Goal: Information Seeking & Learning: Learn about a topic

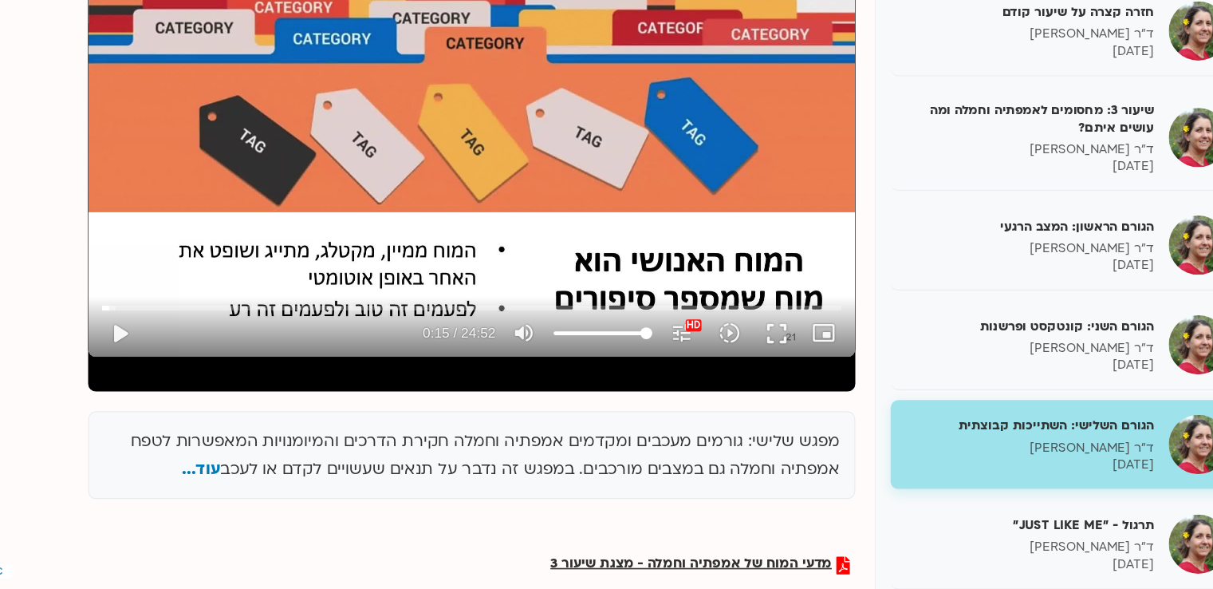
scroll to position [227, 0]
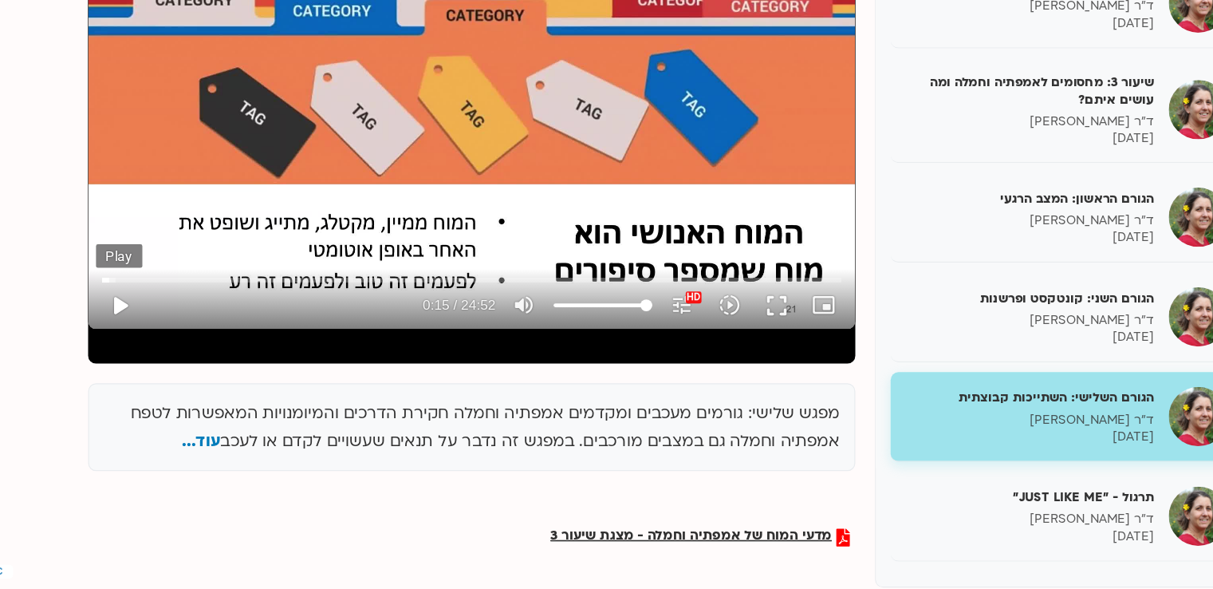
click at [155, 358] on button "play_arrow" at bounding box center [159, 359] width 38 height 38
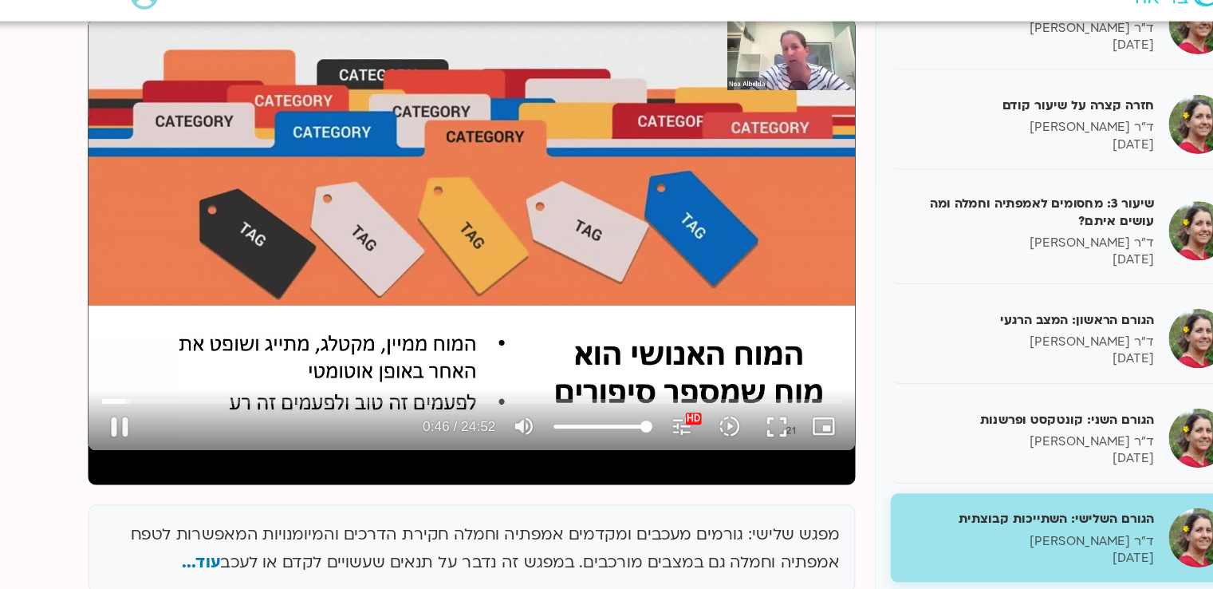
scroll to position [210, 0]
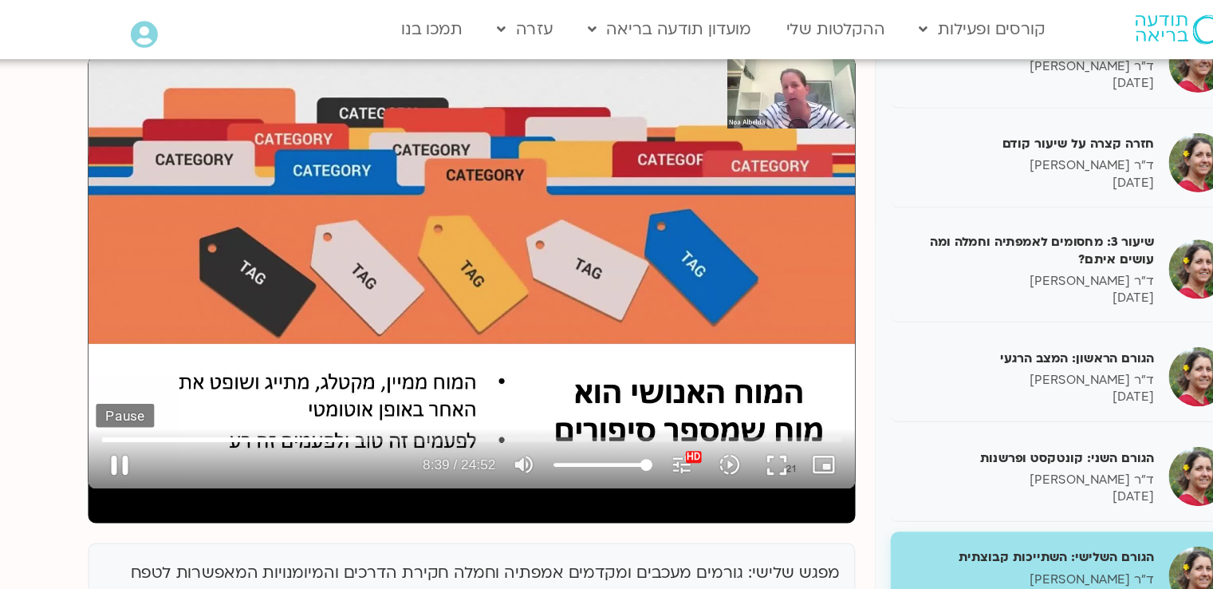
click at [160, 377] on button "pause" at bounding box center [159, 376] width 38 height 38
click at [156, 373] on button "play_arrow" at bounding box center [159, 376] width 38 height 38
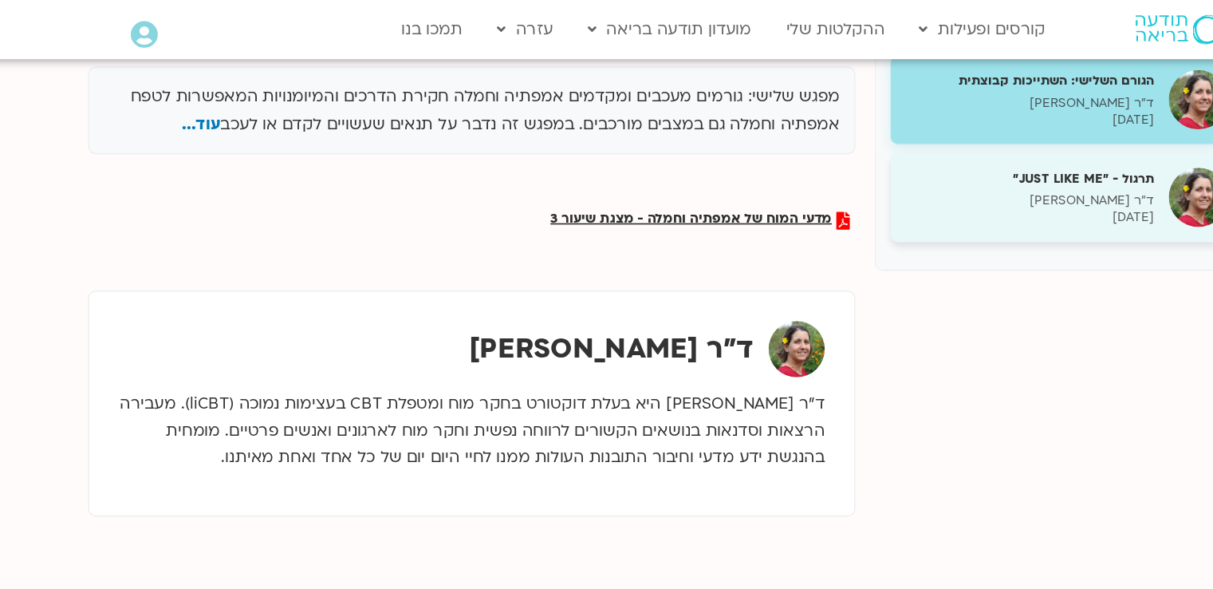
scroll to position [530, 0]
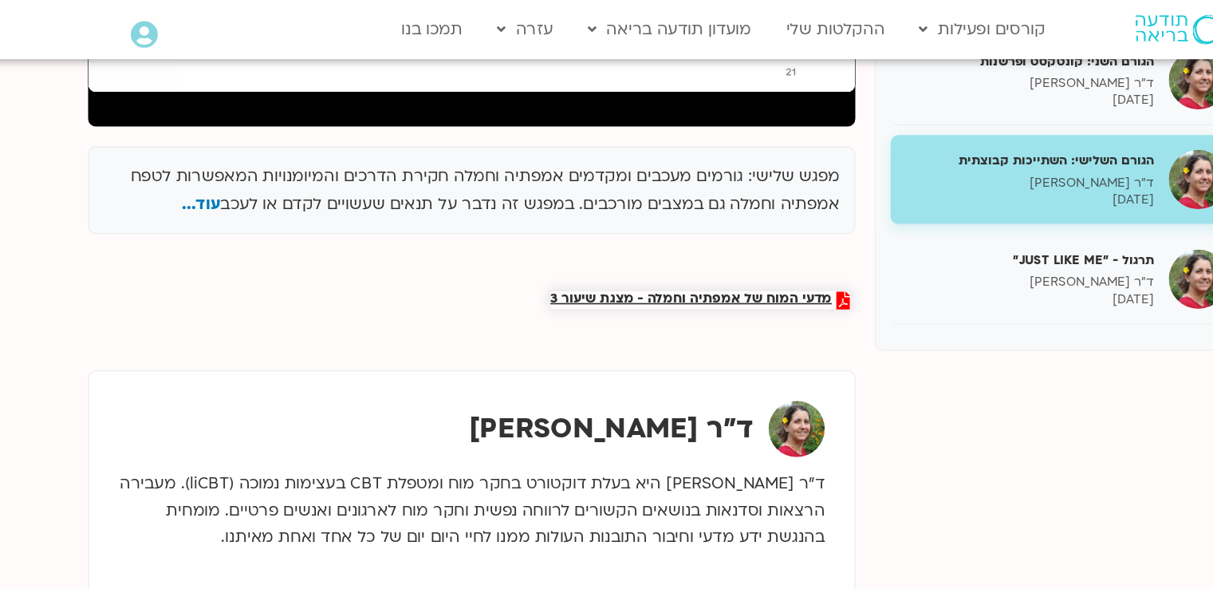
click at [606, 240] on span "מדעי המוח של אמפתיה וחמלה - מצגת שיעור 3" at bounding box center [620, 242] width 227 height 14
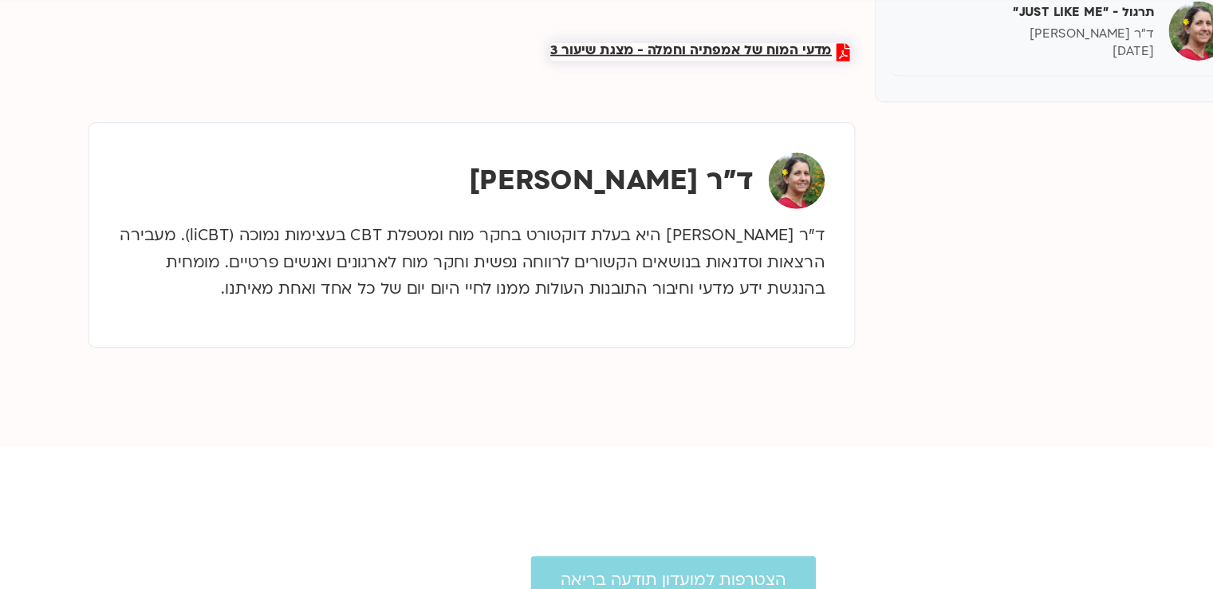
scroll to position [676, 0]
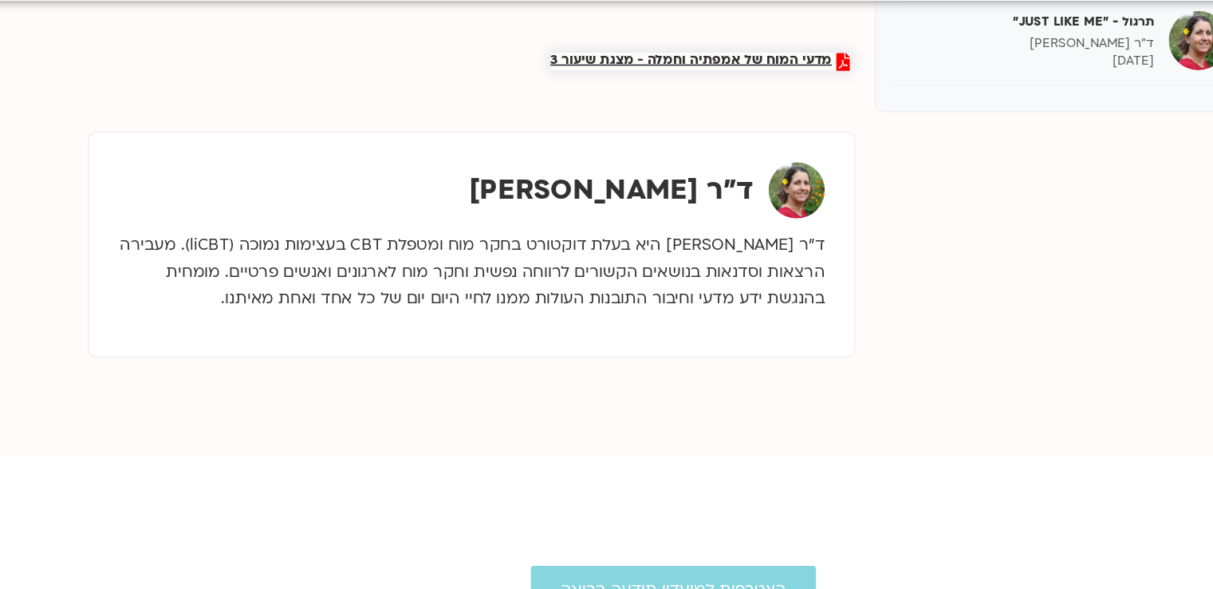
click at [558, 93] on span "מדעי המוח של אמפתיה וחמלה - מצגת שיעור 3" at bounding box center [620, 97] width 227 height 14
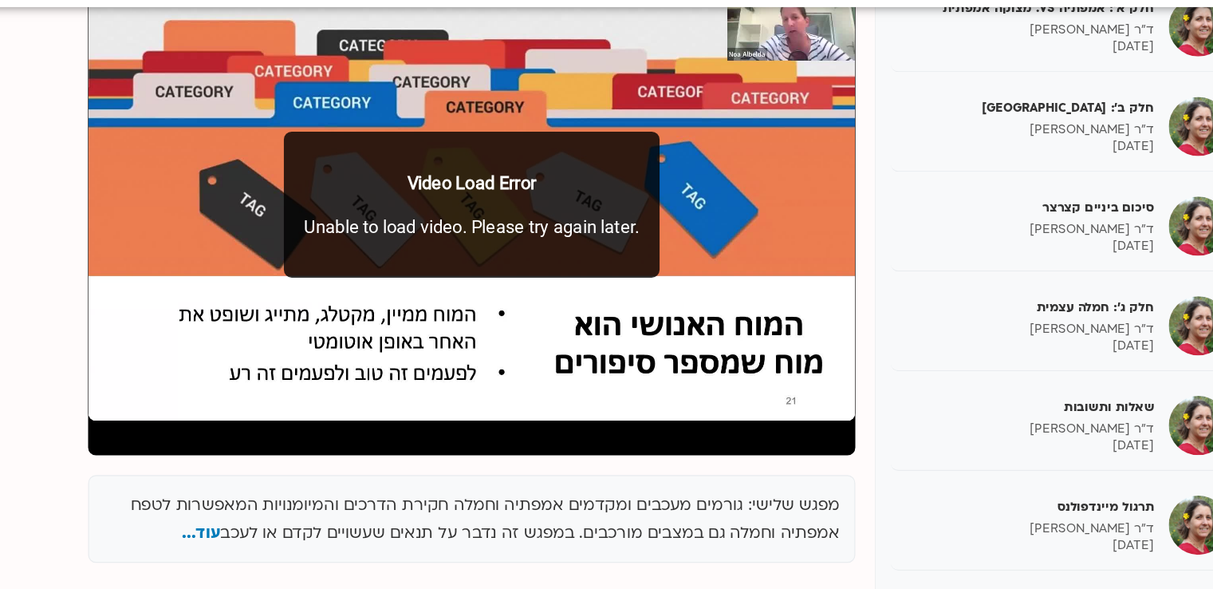
scroll to position [223, 0]
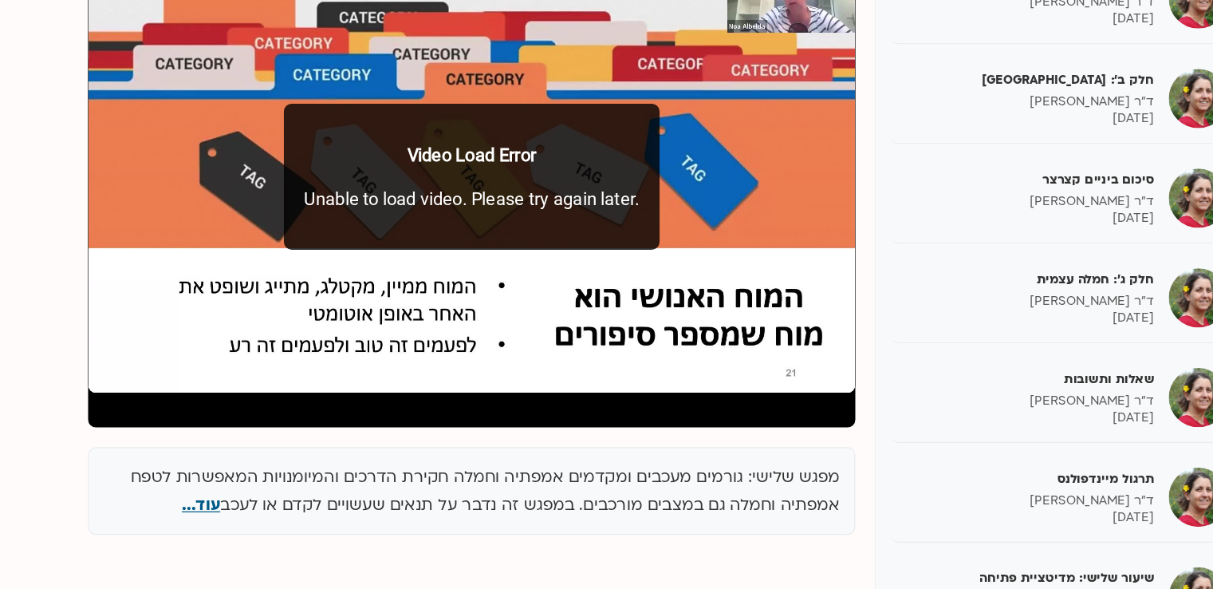
click at [234, 470] on span "עוד..." at bounding box center [224, 473] width 31 height 18
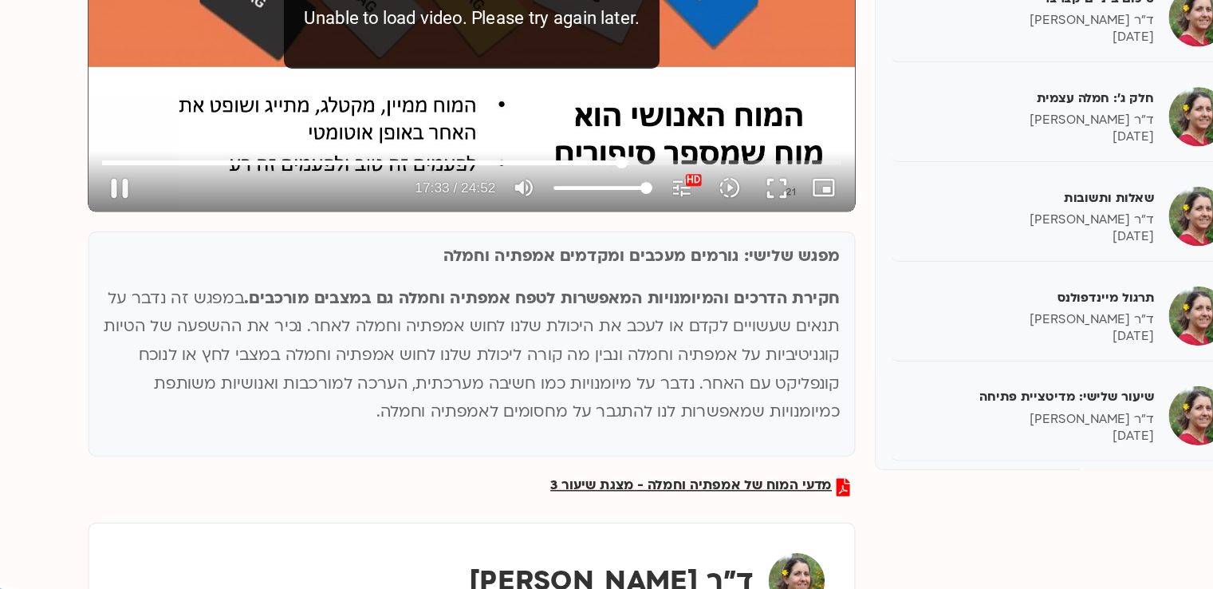
scroll to position [337, 0]
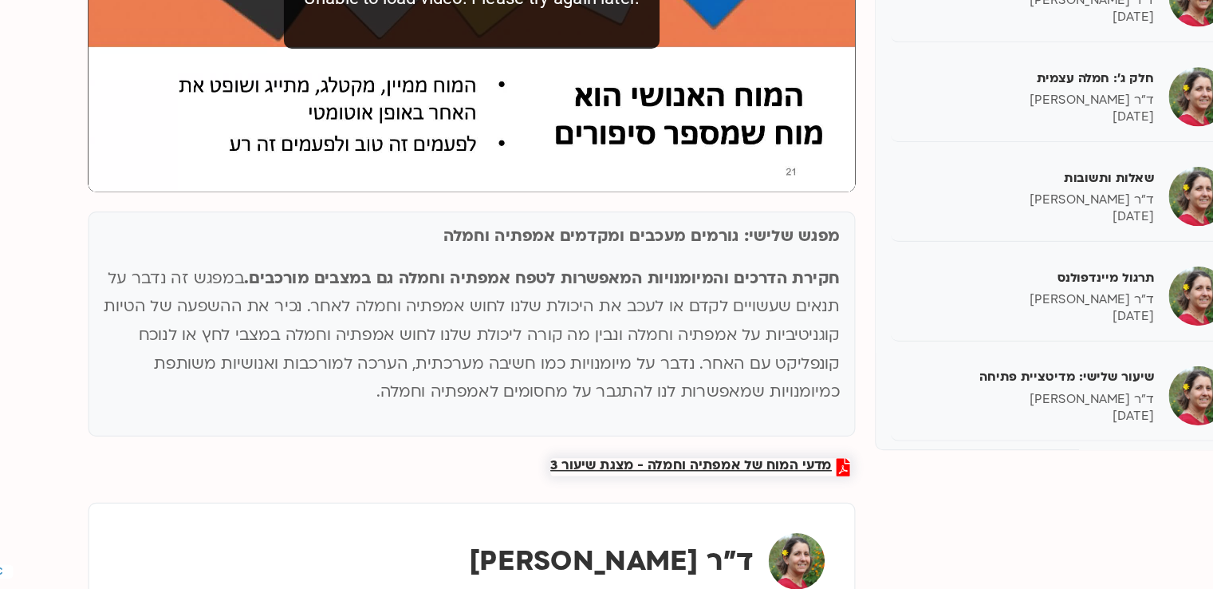
click at [546, 489] on span "מדעי המוח של אמפתיה וחמלה - מצגת שיעור 3" at bounding box center [620, 490] width 227 height 14
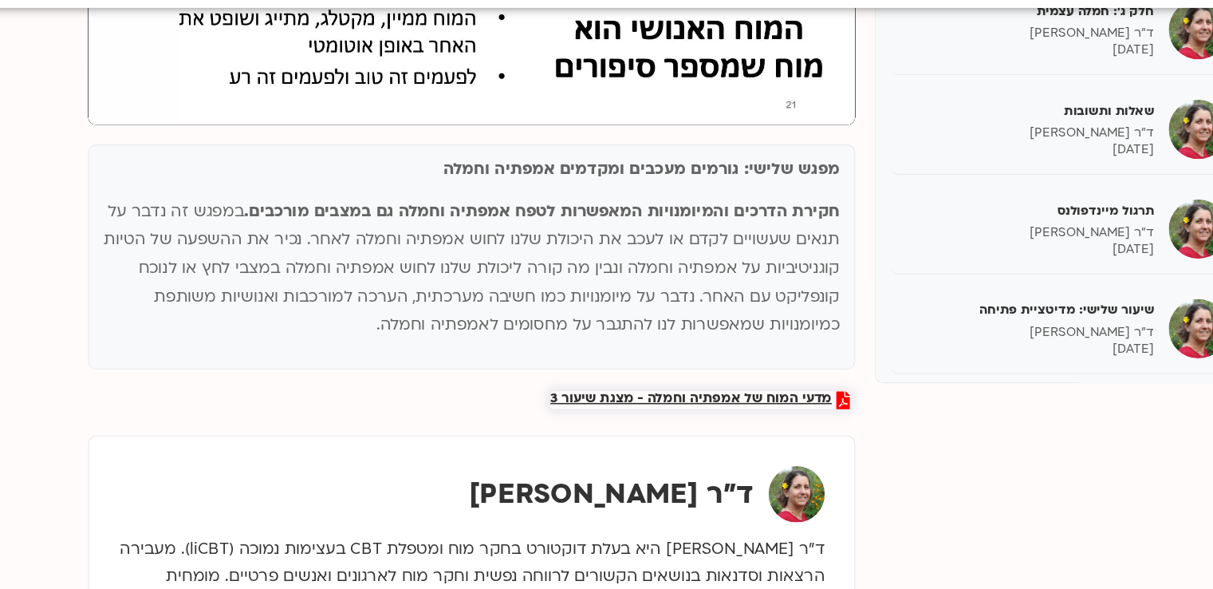
scroll to position [462, 0]
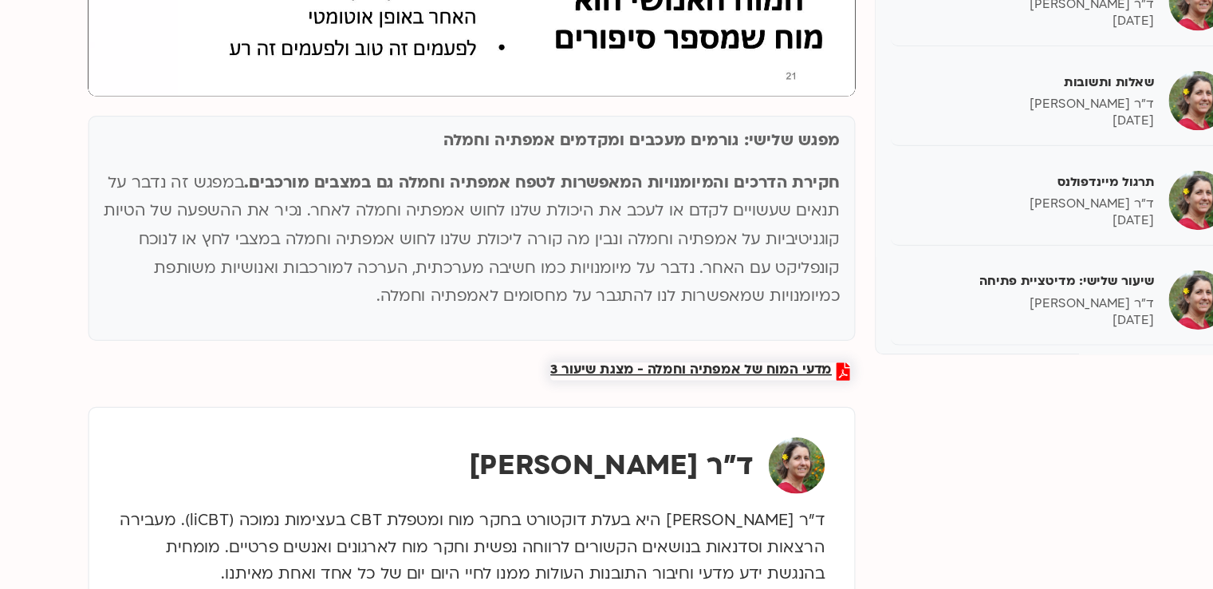
click at [615, 365] on span "מדעי המוח של אמפתיה וחמלה - מצגת שיעור 3" at bounding box center [620, 364] width 227 height 14
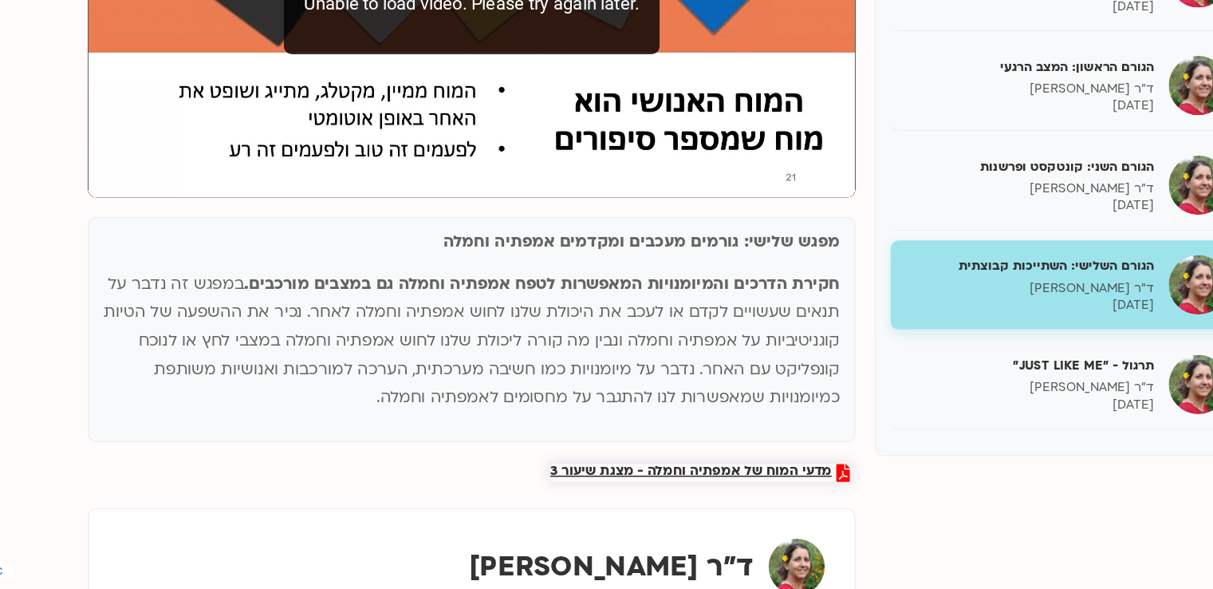
scroll to position [333, 0]
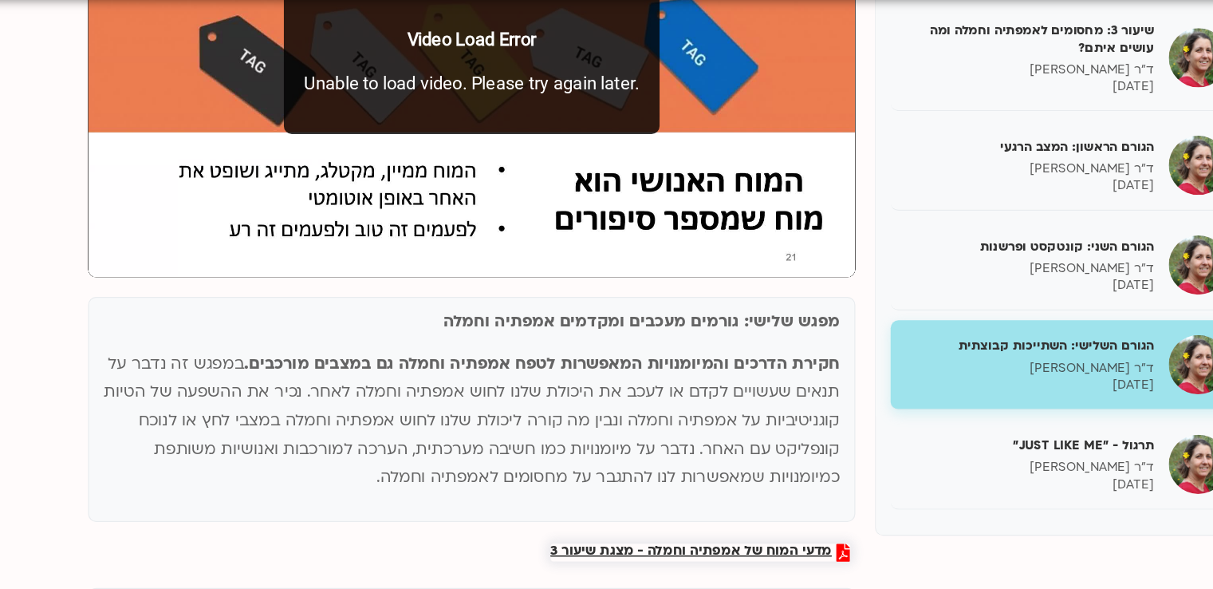
type input "1492"
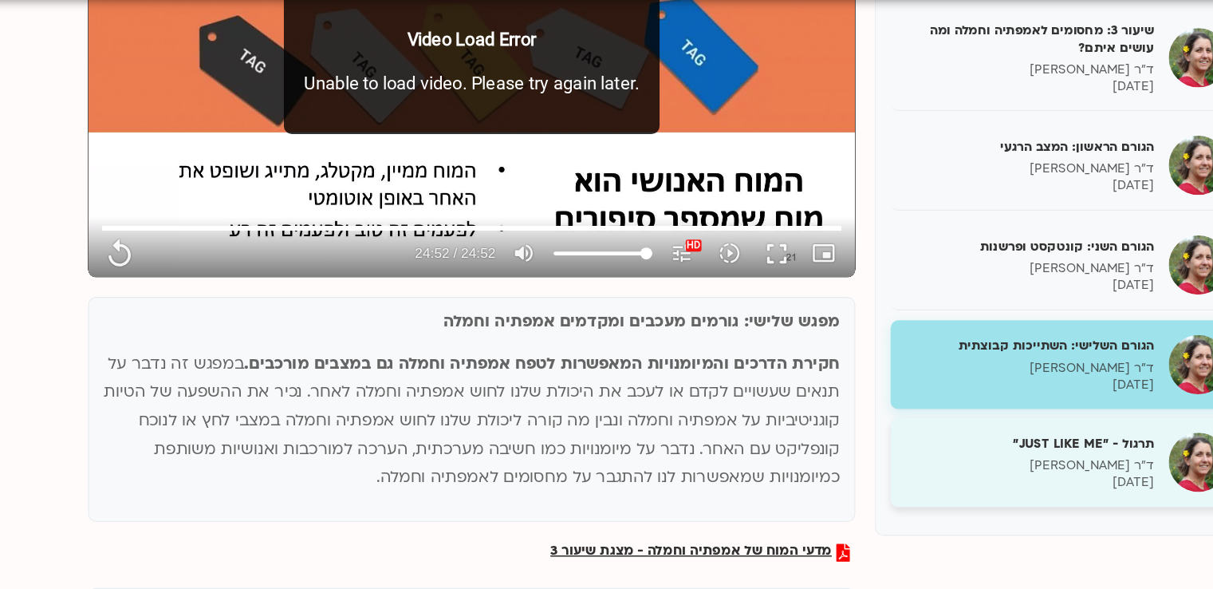
click at [861, 418] on p "ד"ר [PERSON_NAME]" at bounding box center [895, 425] width 201 height 14
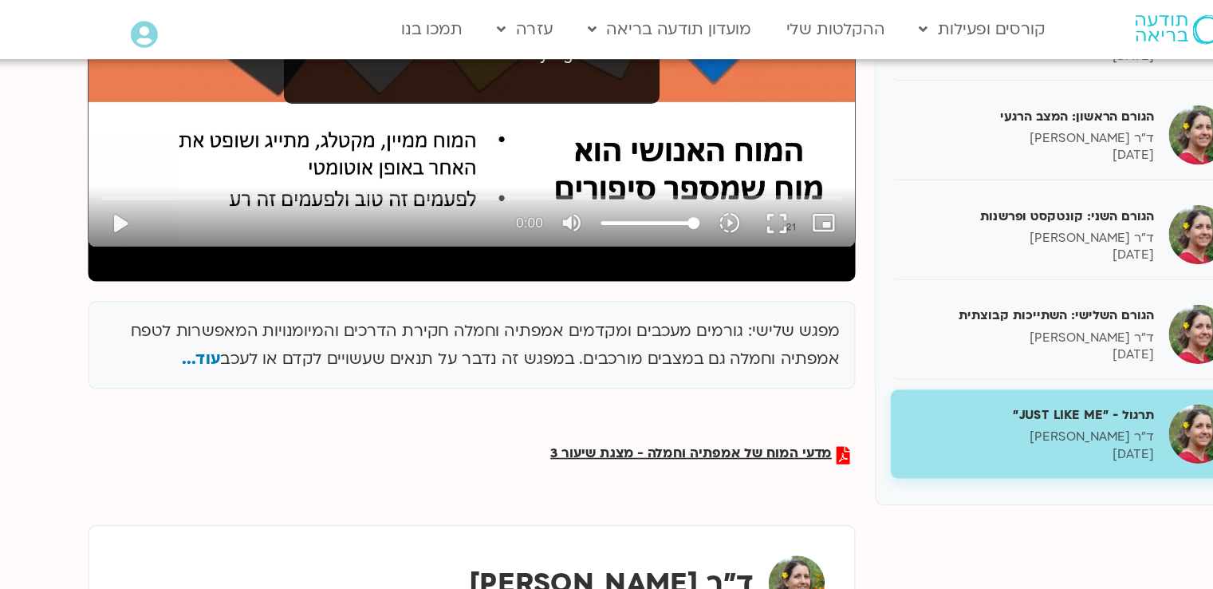
scroll to position [276, 0]
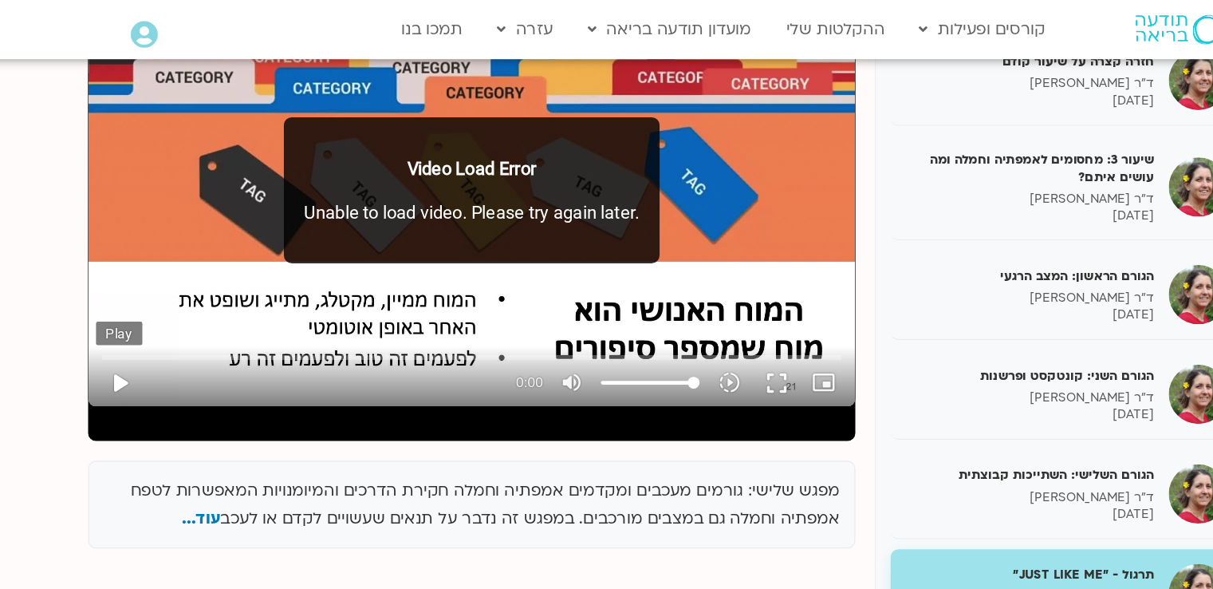
click at [161, 304] on button "play_arrow" at bounding box center [159, 309] width 38 height 38
click at [156, 306] on button "play_arrow" at bounding box center [159, 309] width 38 height 38
click at [160, 307] on button "play_arrow" at bounding box center [159, 309] width 38 height 38
click at [156, 274] on div "Skip Ad 0:00 play_arrow 0:00 volume_up Mute tune Resolution Auto slow_motion_vi…" at bounding box center [443, 153] width 621 height 349
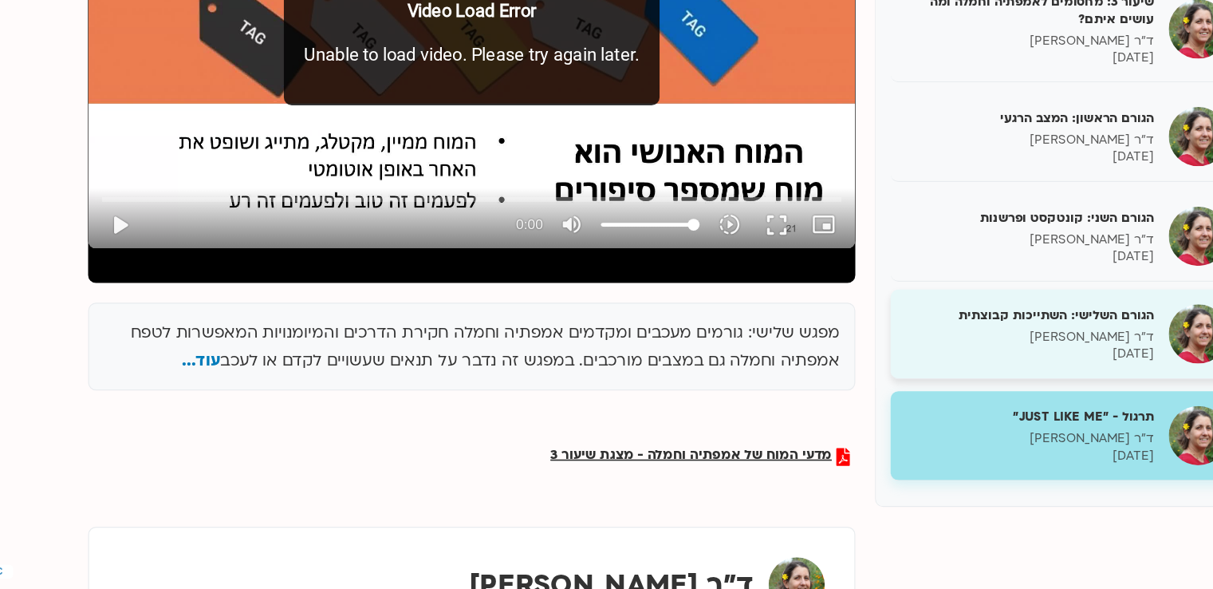
scroll to position [486, 0]
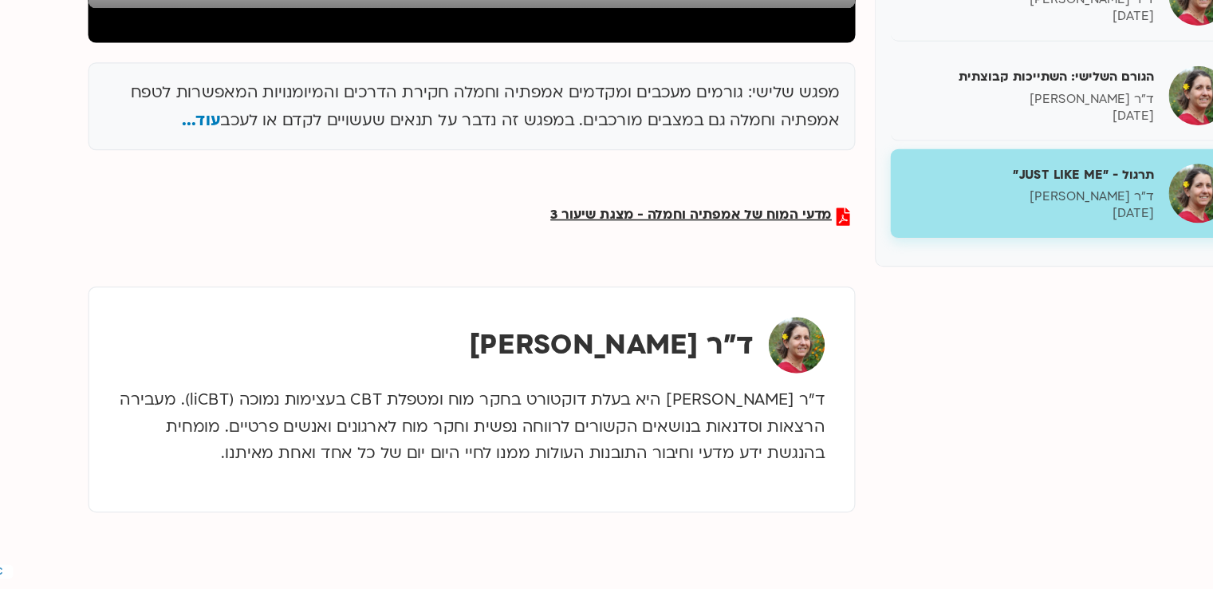
click at [880, 265] on p "ד"ר נועה אלבלדה" at bounding box center [895, 272] width 201 height 14
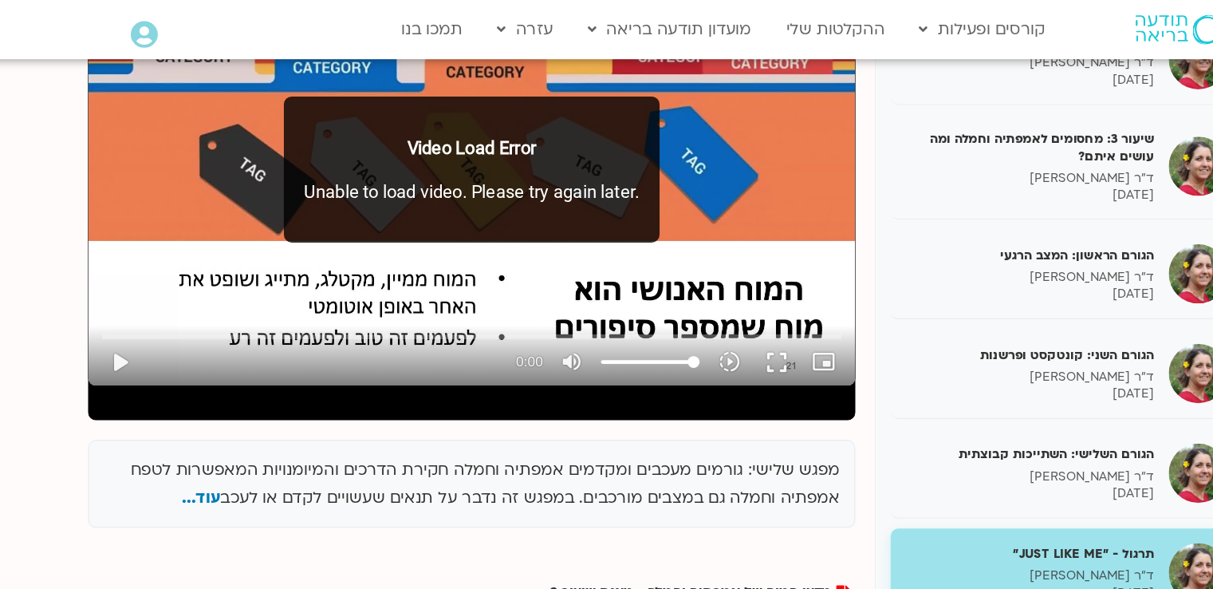
scroll to position [291, 0]
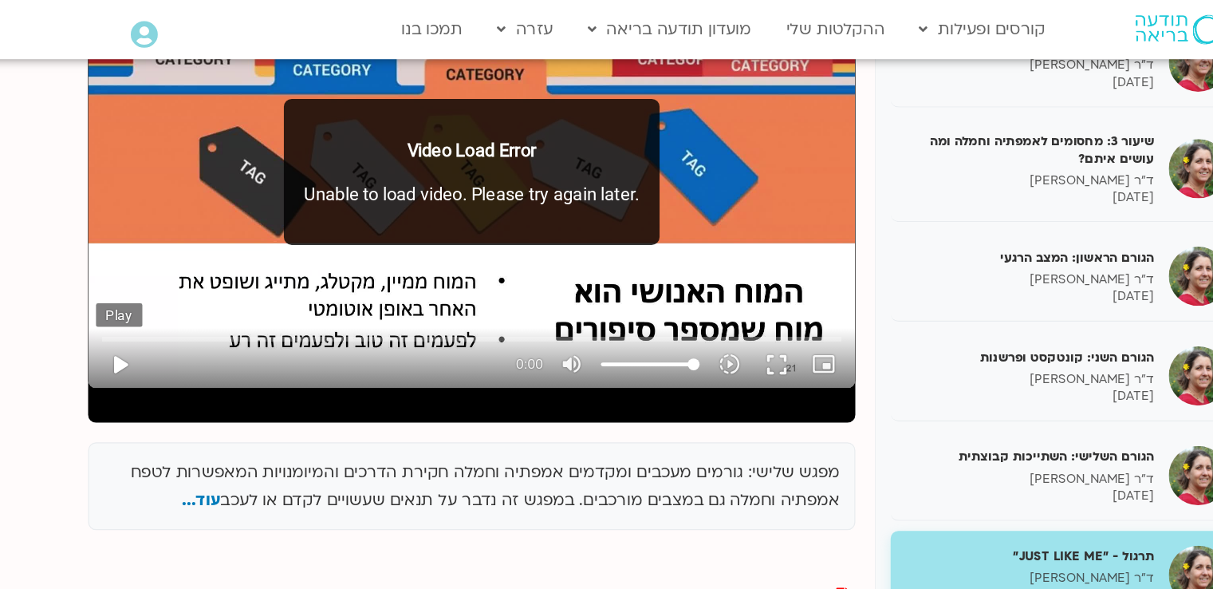
click at [159, 290] on button "play_arrow" at bounding box center [159, 294] width 38 height 38
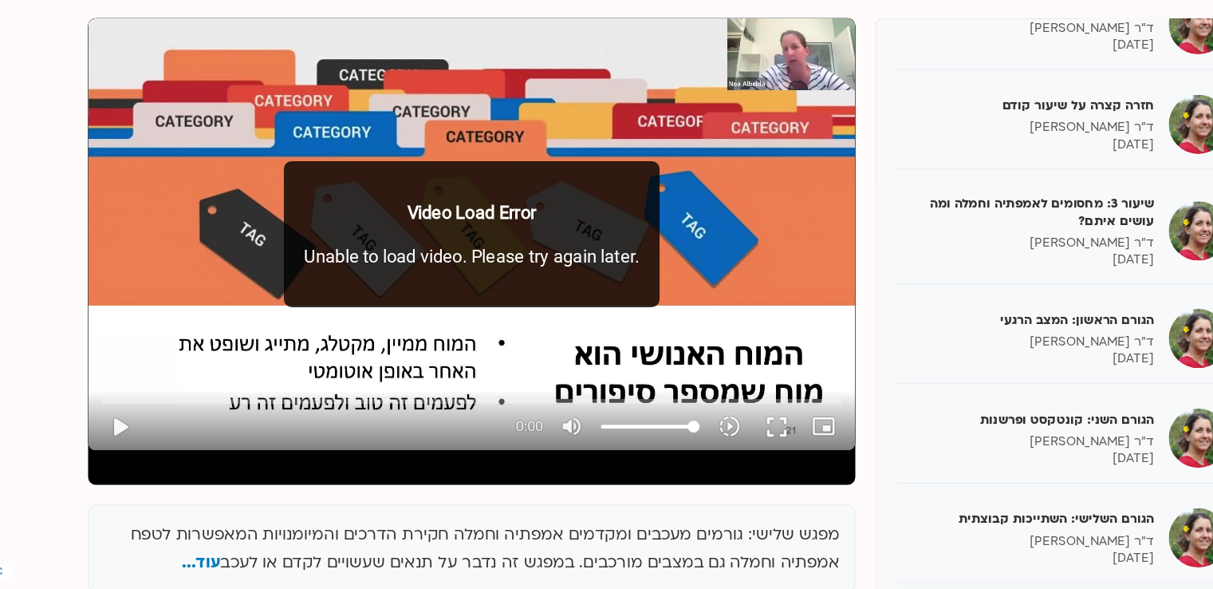
scroll to position [128, 0]
click at [152, 452] on button "play_arrow" at bounding box center [159, 457] width 38 height 38
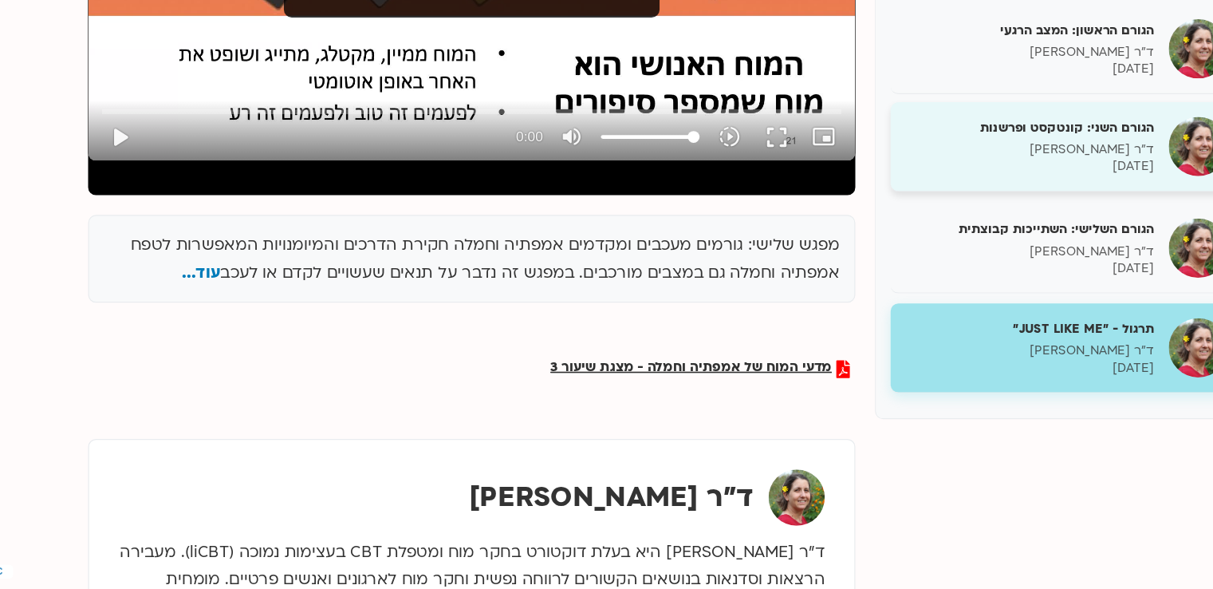
scroll to position [387, 0]
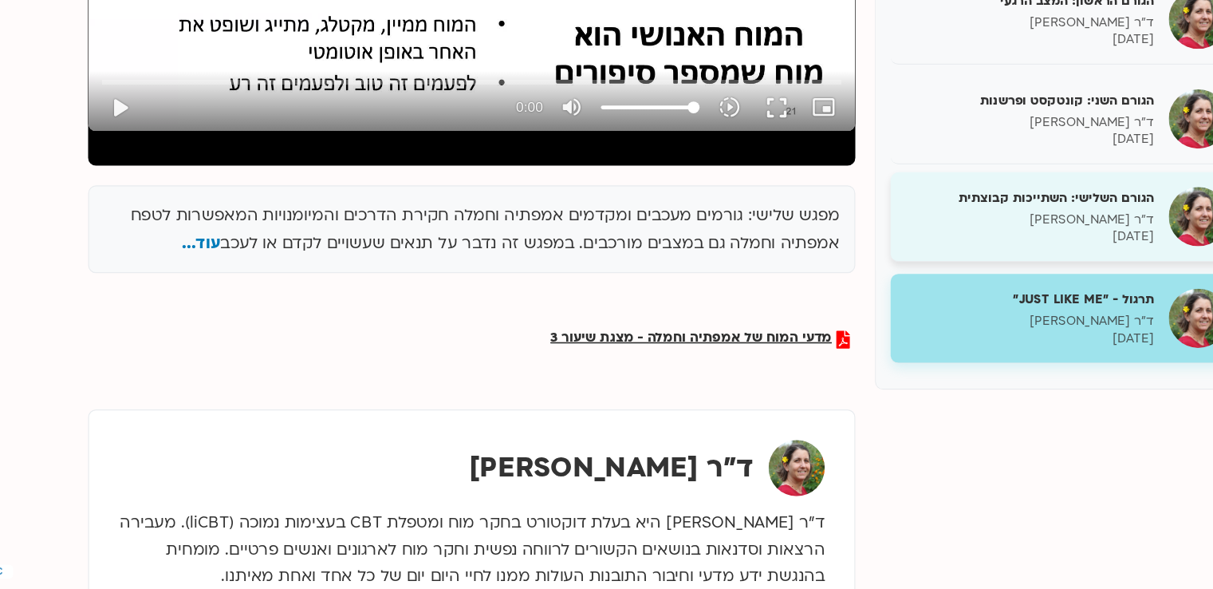
click at [905, 274] on h5 "הגורם השלישי: השתייכות קבוצתית" at bounding box center [895, 272] width 201 height 14
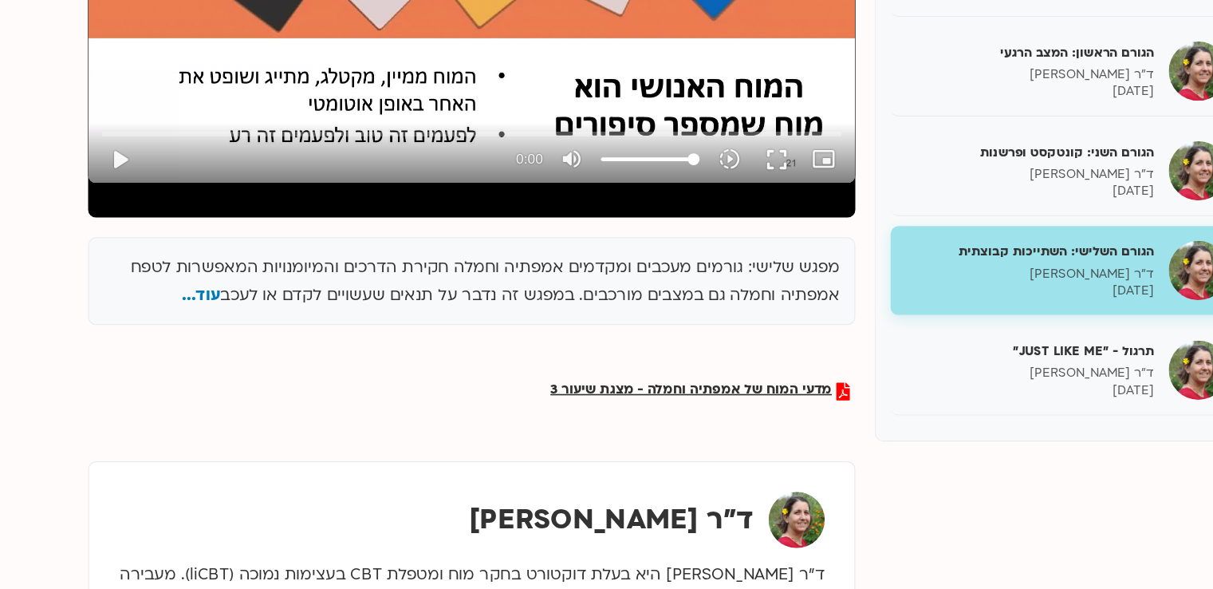
scroll to position [386, 0]
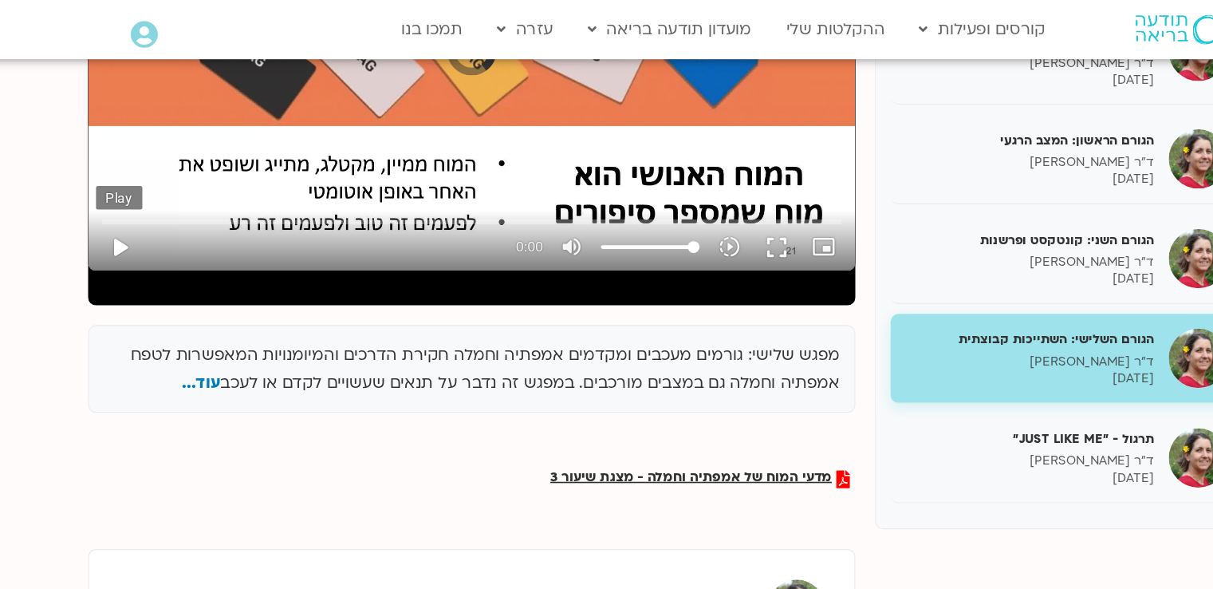
click at [155, 199] on button "play_arrow" at bounding box center [159, 199] width 38 height 38
click at [160, 199] on button "play_arrow" at bounding box center [159, 199] width 38 height 38
type input "2.654773"
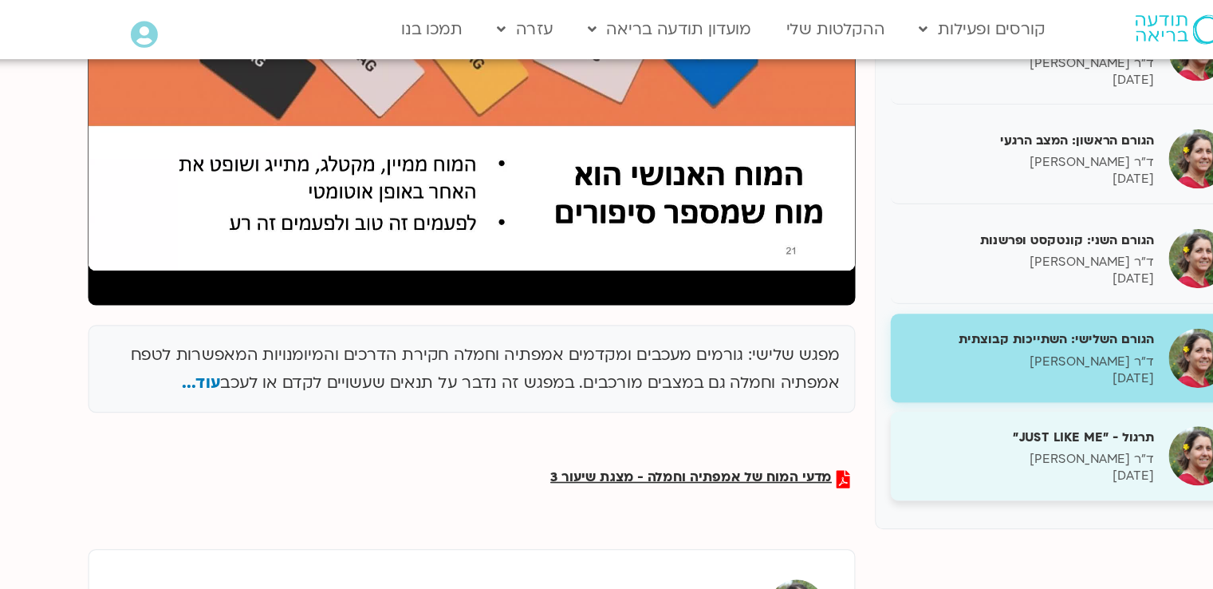
click at [918, 357] on h5 "תרגול - "JUST LIKE ME"" at bounding box center [895, 353] width 201 height 14
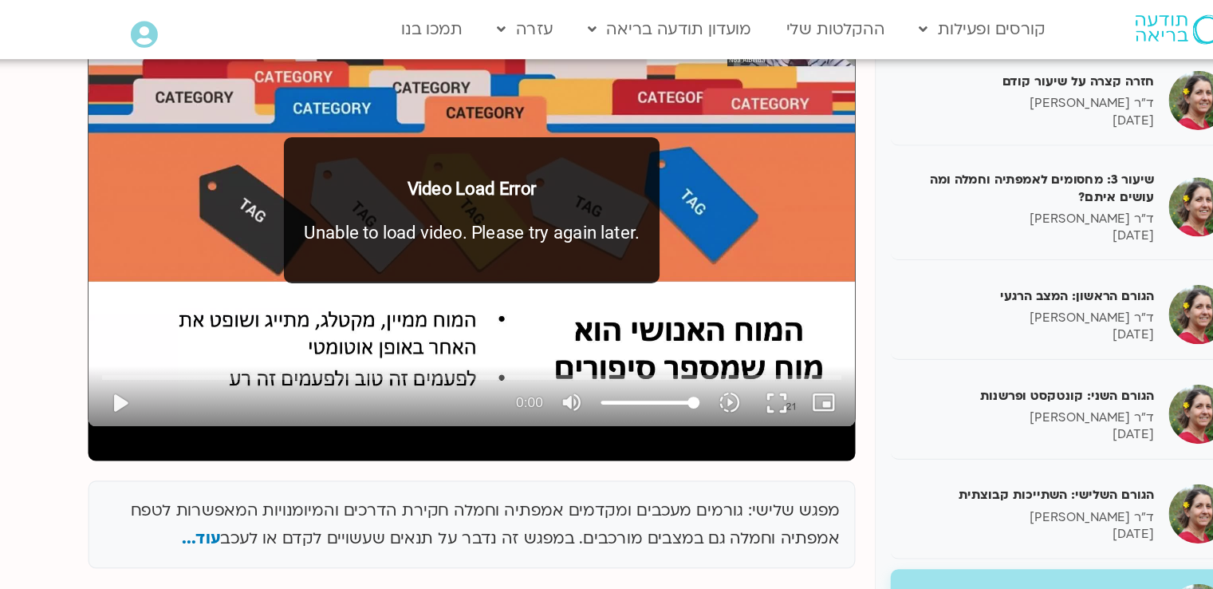
scroll to position [192, 0]
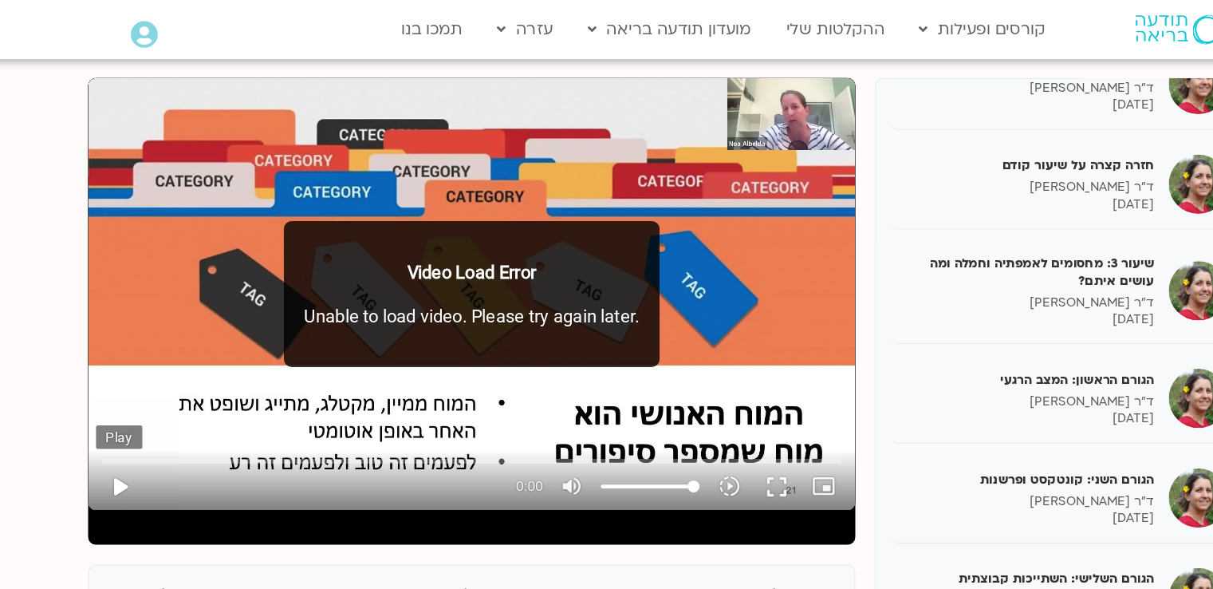
click at [160, 388] on button "play_arrow" at bounding box center [159, 393] width 38 height 38
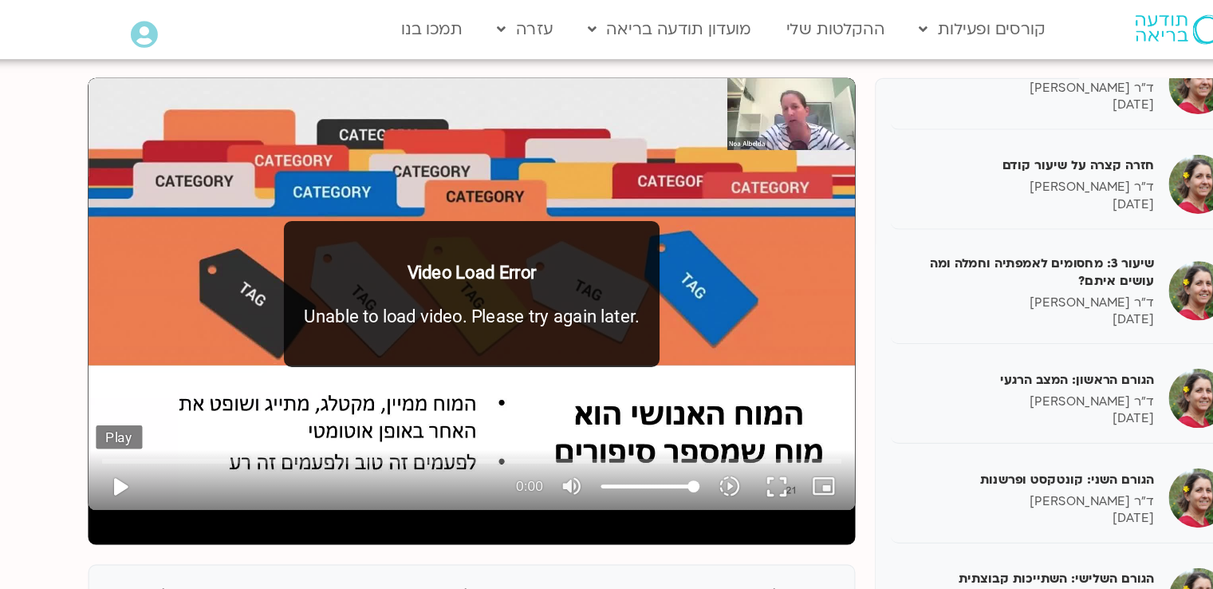
click at [160, 388] on button "play_arrow" at bounding box center [159, 393] width 38 height 38
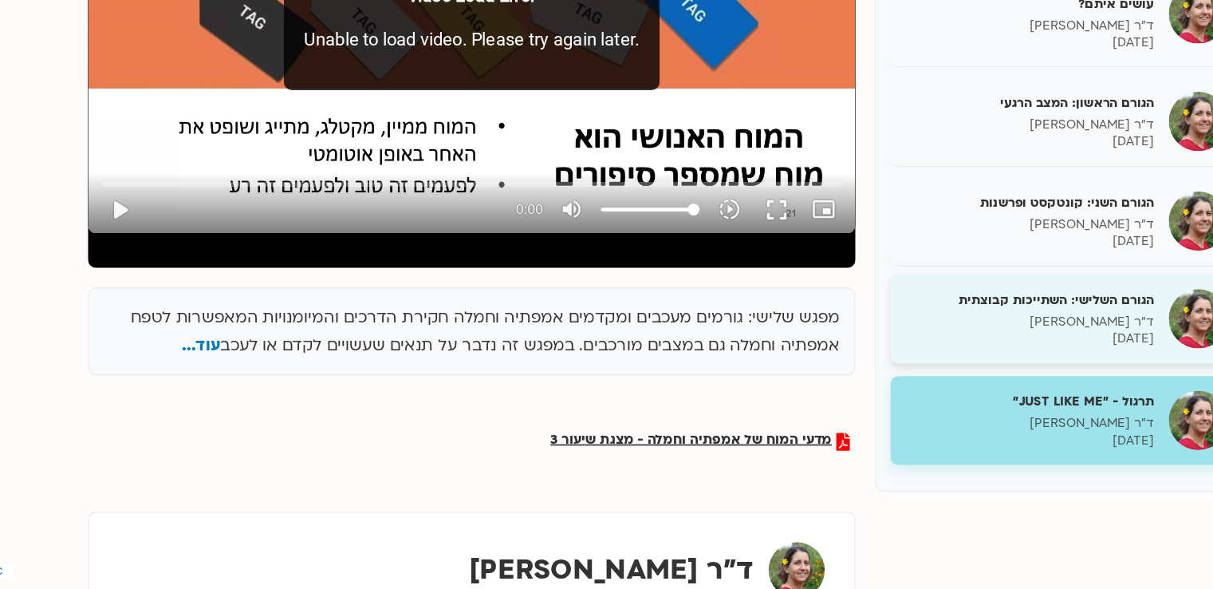
scroll to position [321, 0]
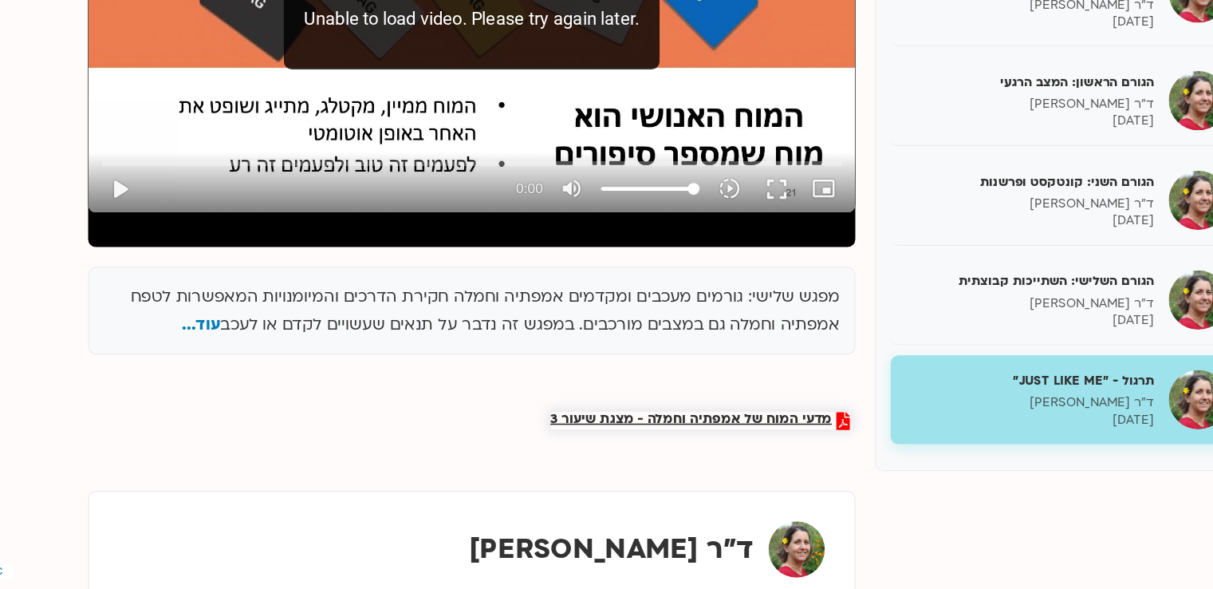
click at [669, 448] on span "מדעי המוח של אמפתיה וחמלה - מצגת שיעור 3" at bounding box center [620, 452] width 227 height 14
click at [862, 420] on h5 "תרגול - "JUST LIKE ME"" at bounding box center [895, 419] width 201 height 14
click at [158, 262] on button "play_arrow" at bounding box center [159, 265] width 38 height 38
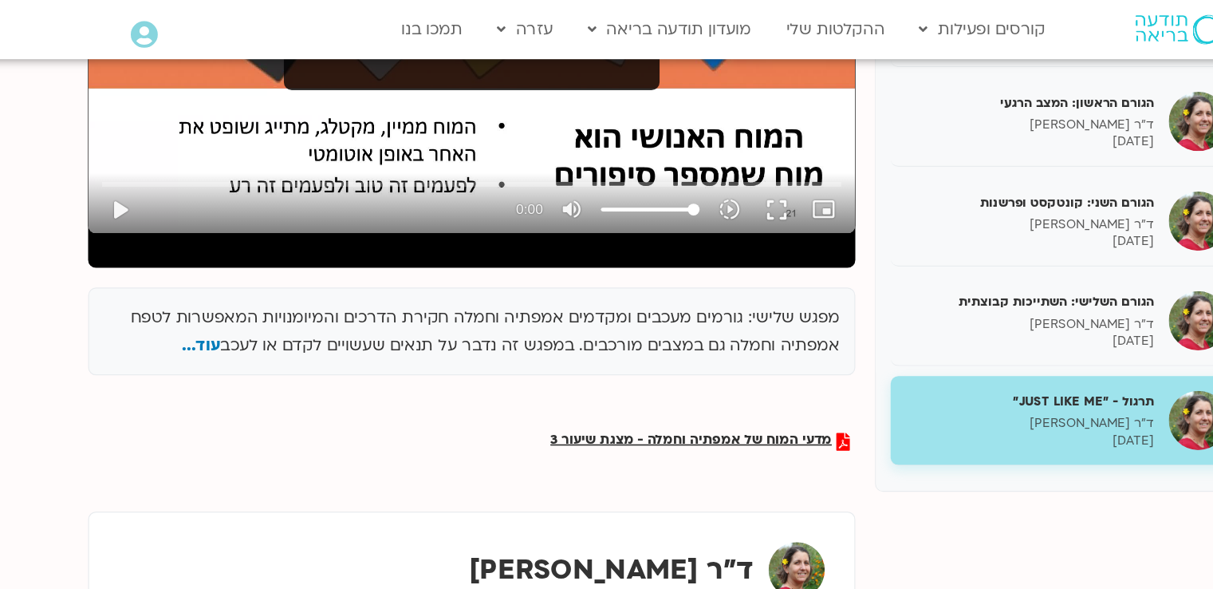
scroll to position [385, 0]
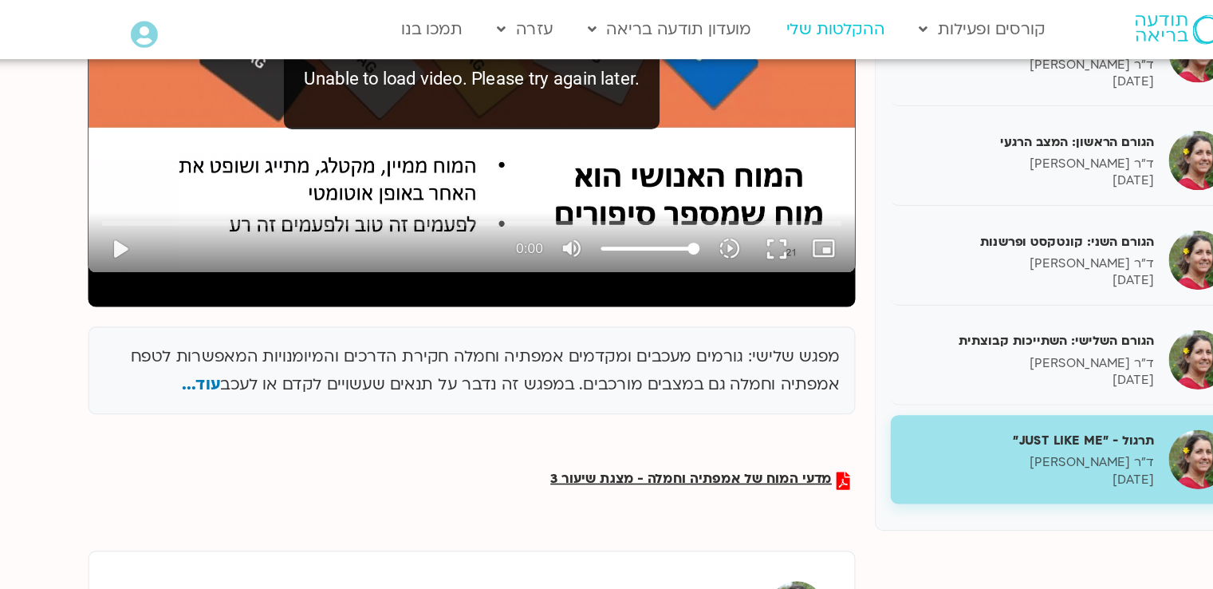
click at [746, 25] on link "ההקלטות שלי" at bounding box center [738, 24] width 96 height 30
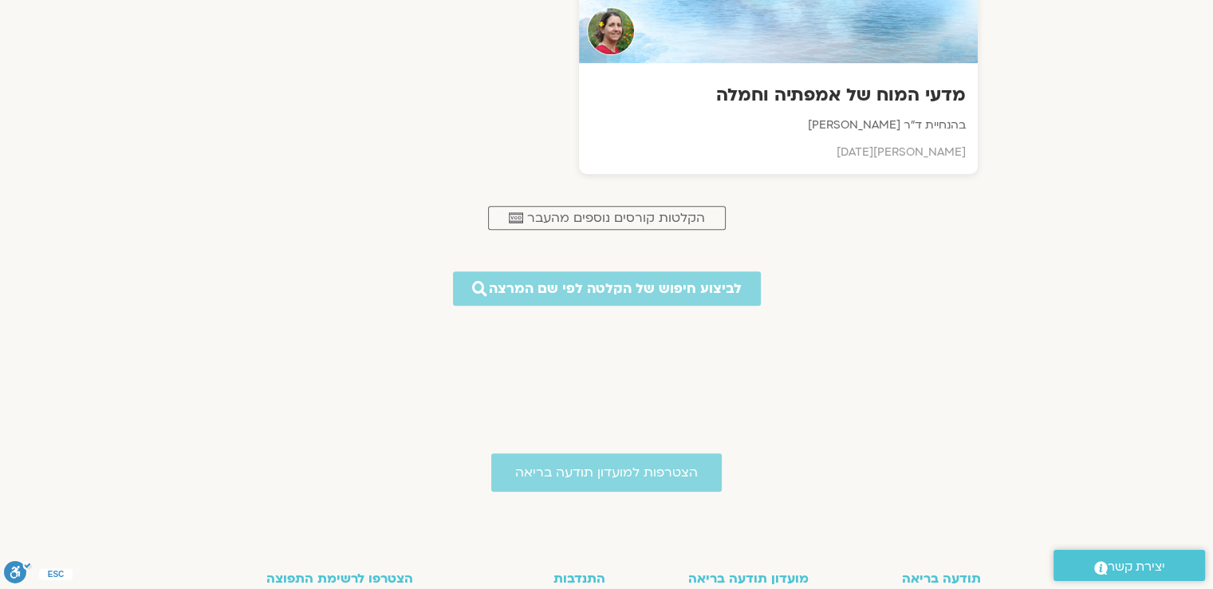
scroll to position [878, 0]
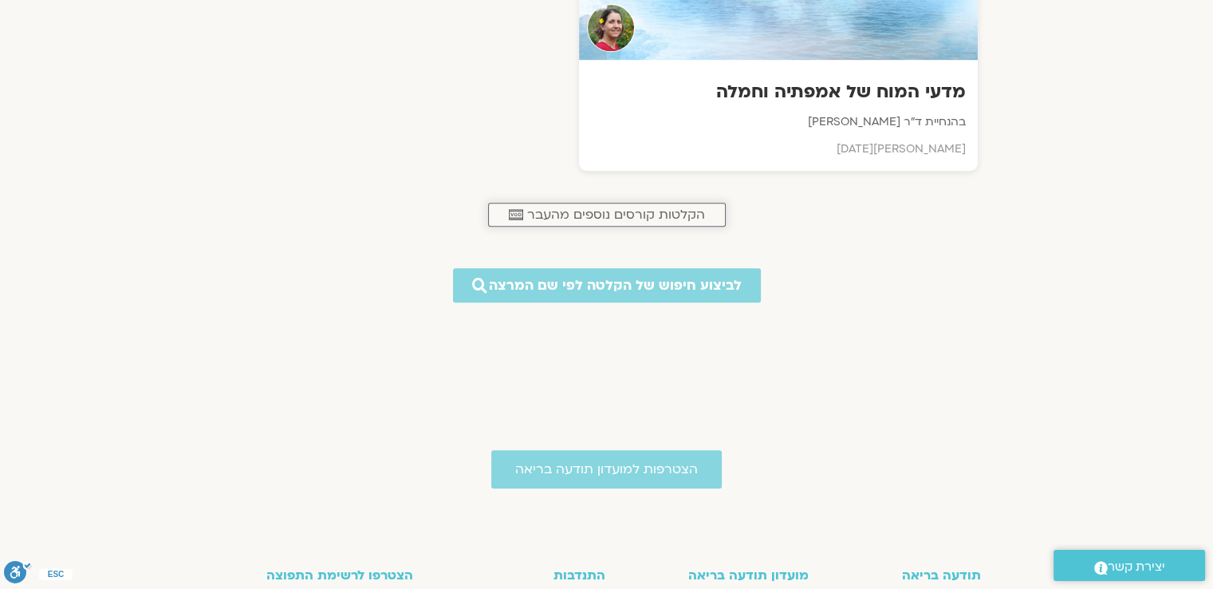
click at [653, 209] on span "הקלטות קורסים נוספים מהעבר" at bounding box center [616, 214] width 178 height 14
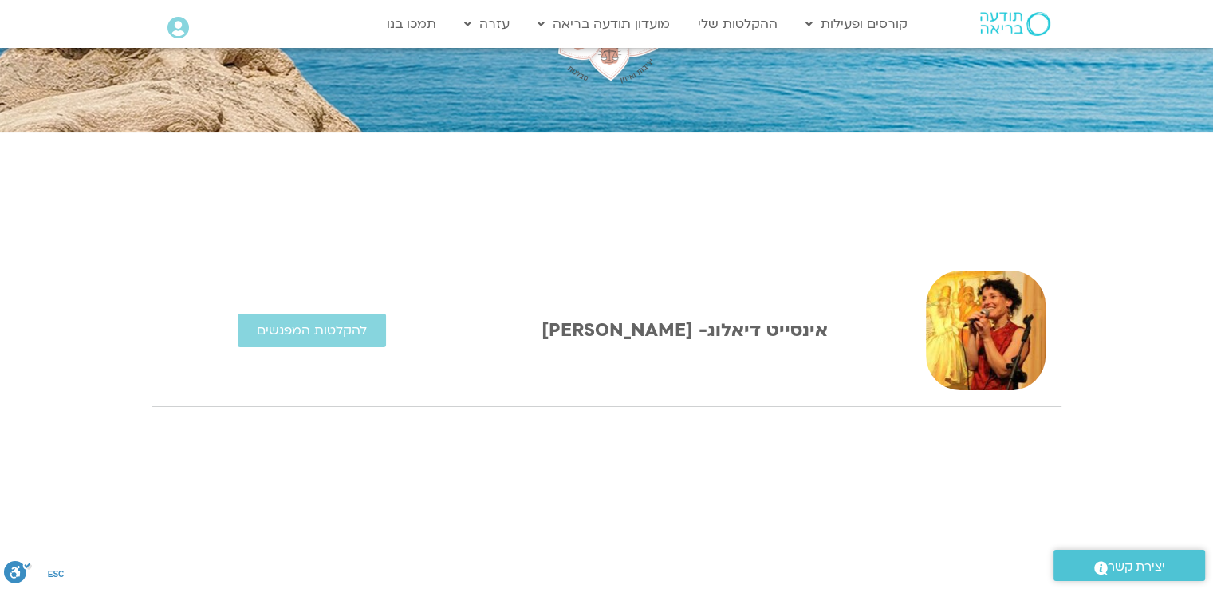
scroll to position [319, 0]
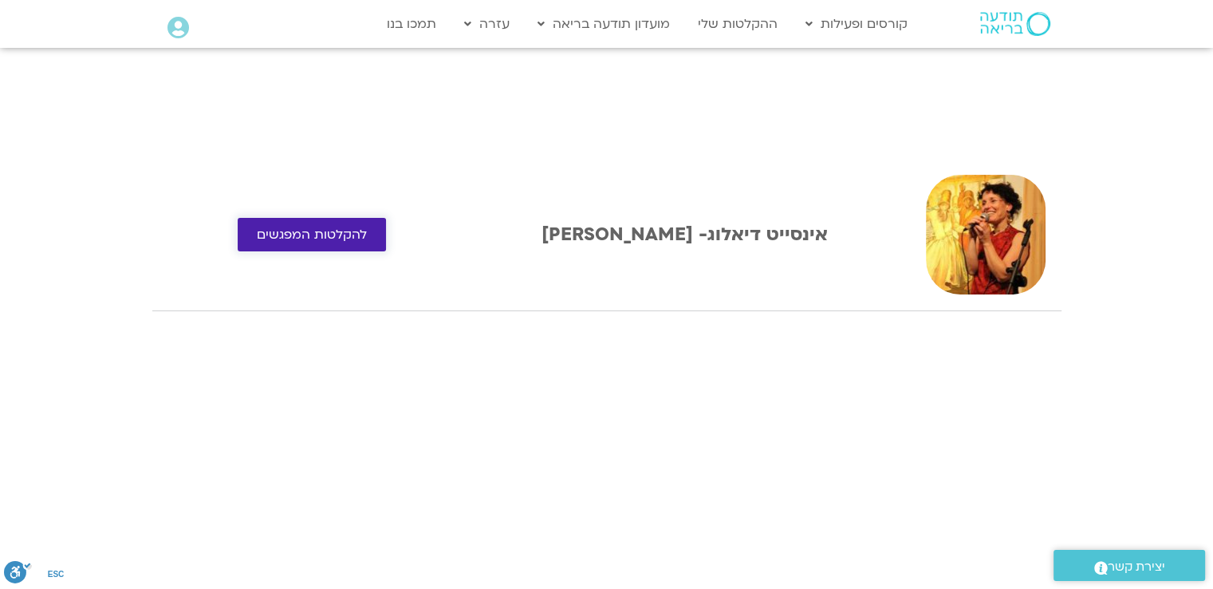
click at [324, 233] on span "להקלטות המפגשים" at bounding box center [312, 234] width 110 height 14
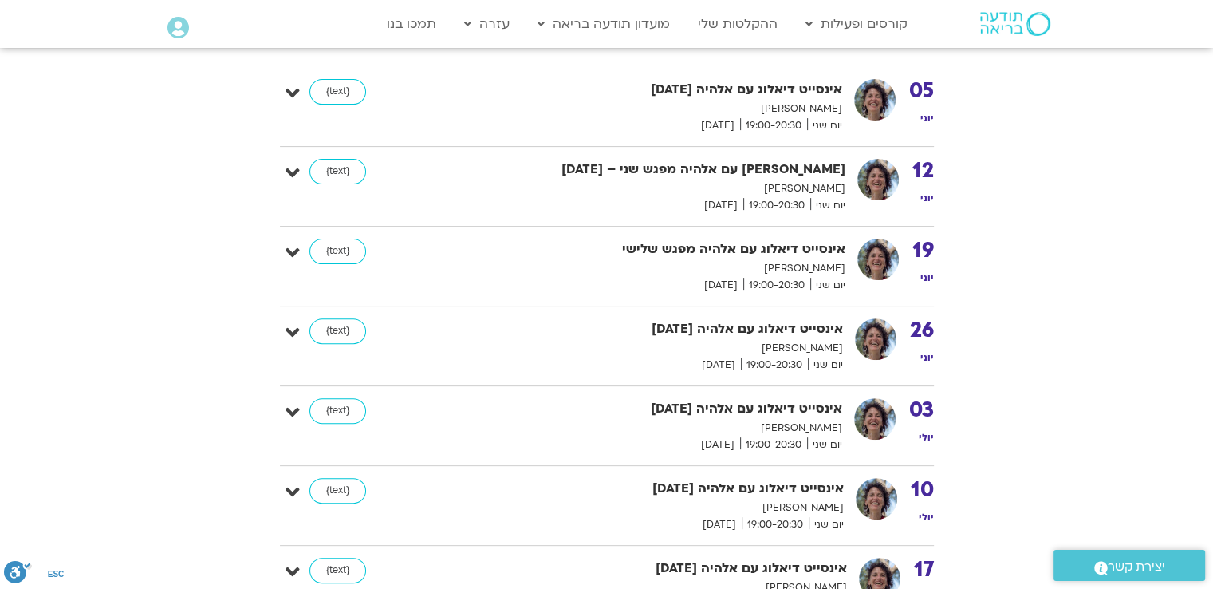
scroll to position [399, 0]
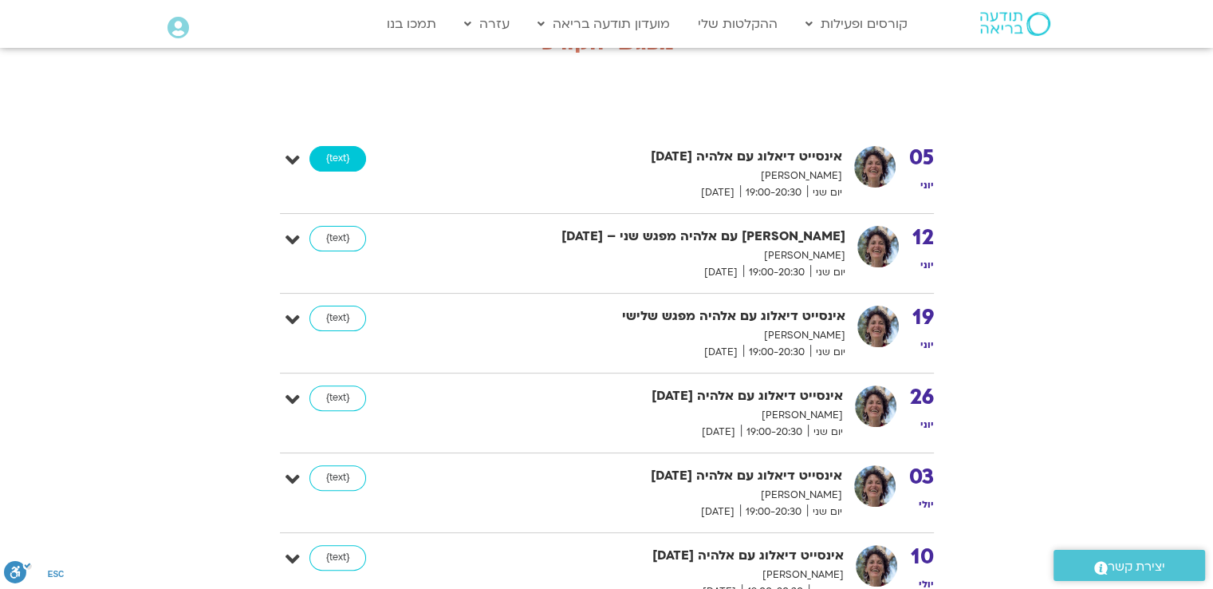
click at [334, 157] on link "{text}" at bounding box center [338, 159] width 57 height 26
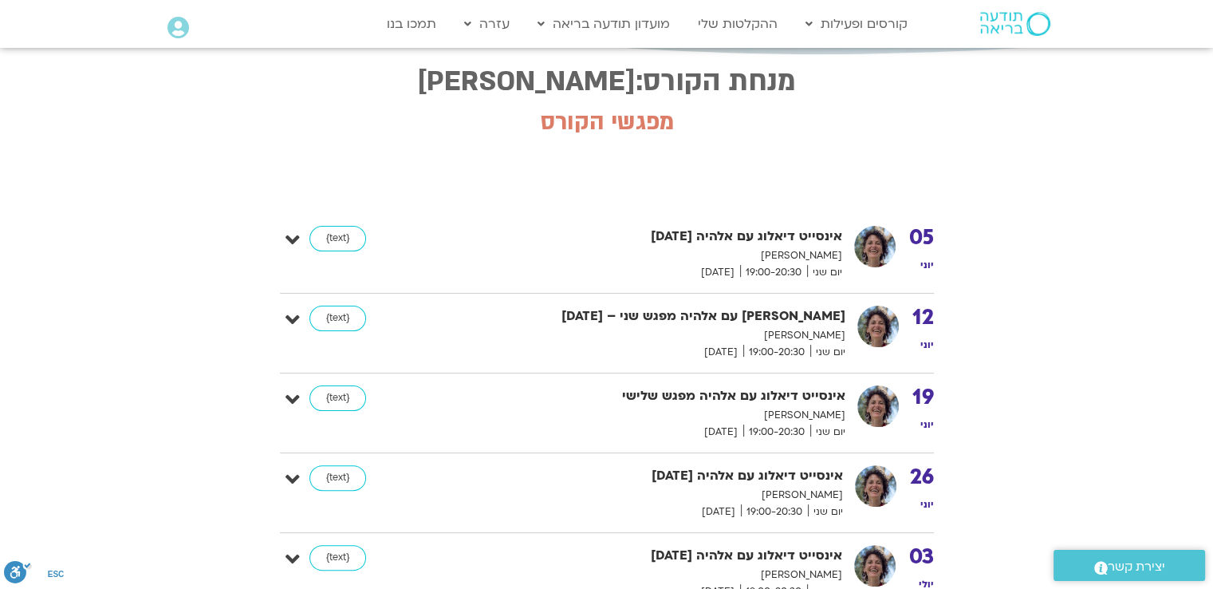
scroll to position [399, 0]
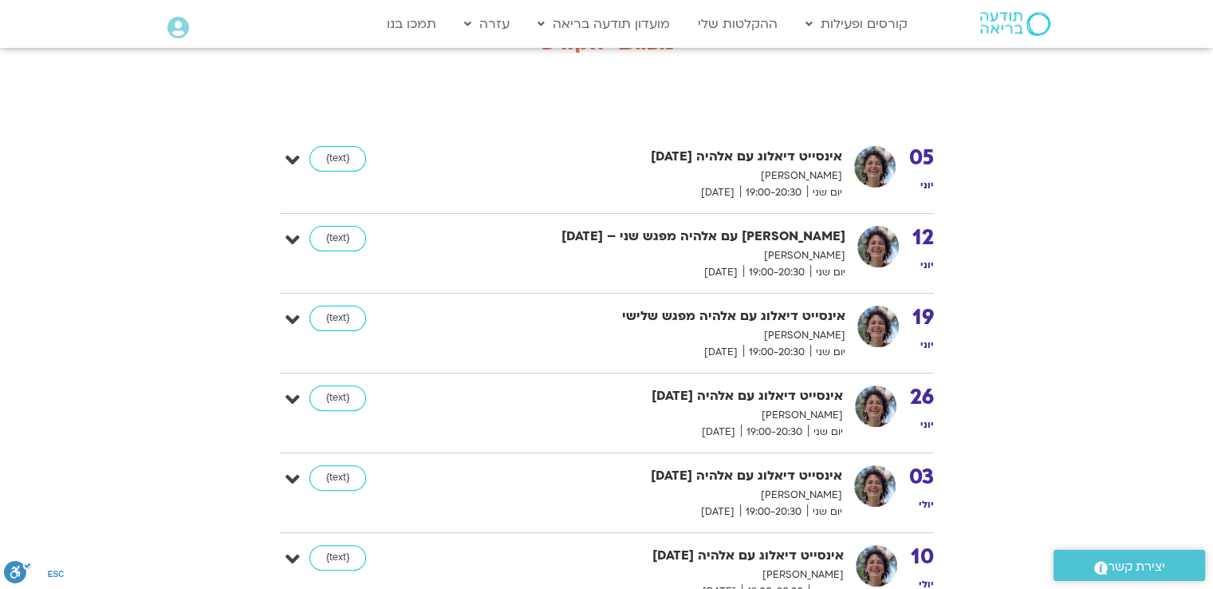
click at [291, 159] on icon at bounding box center [293, 160] width 14 height 22
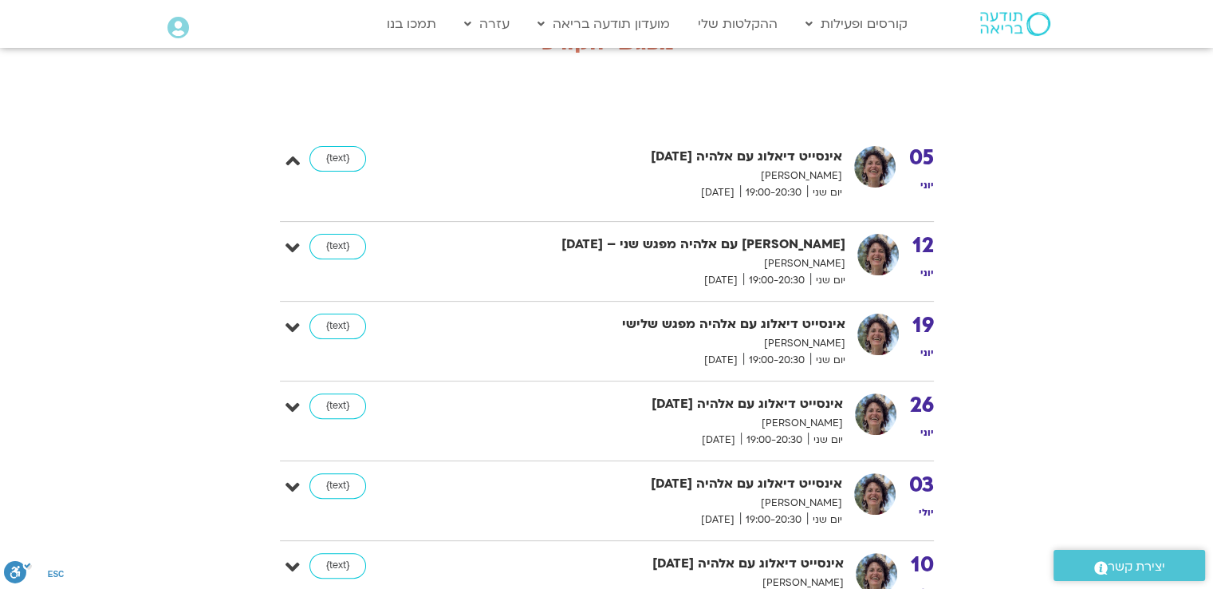
click at [291, 159] on icon at bounding box center [293, 160] width 14 height 22
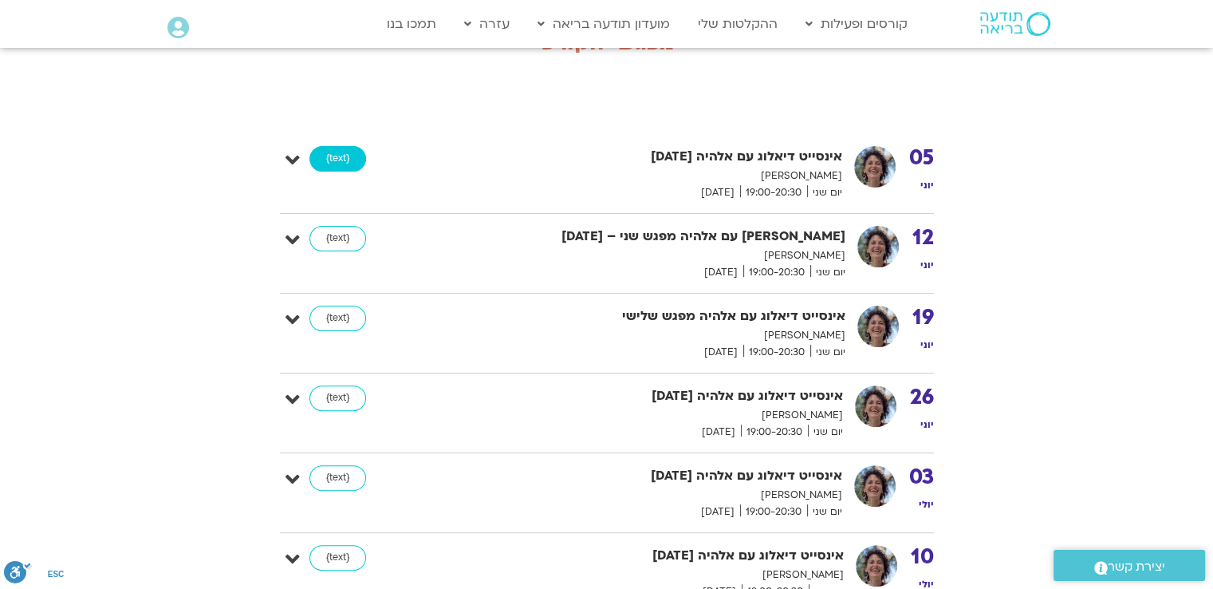
click at [327, 158] on link "{text}" at bounding box center [338, 159] width 57 height 26
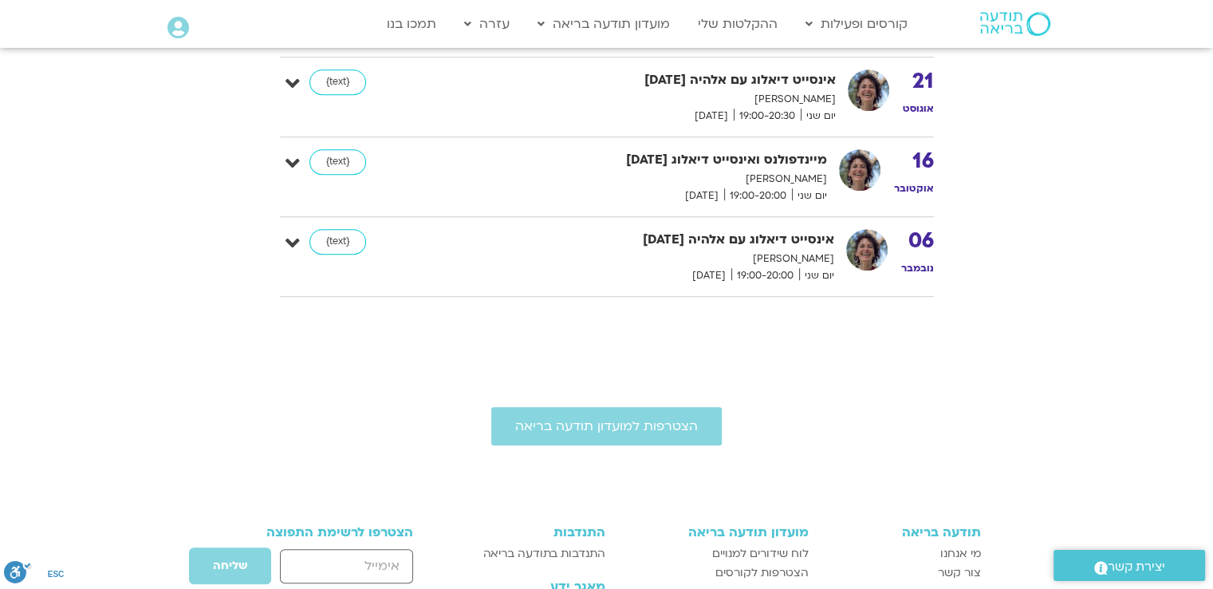
scroll to position [1117, 0]
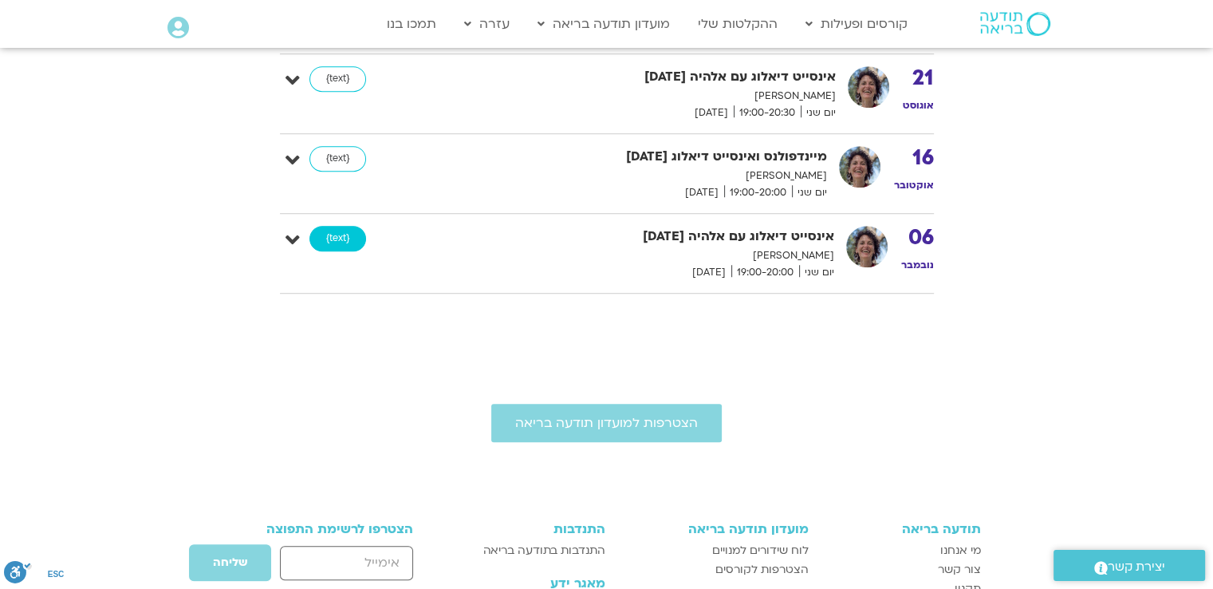
click at [337, 232] on link "{text}" at bounding box center [338, 239] width 57 height 26
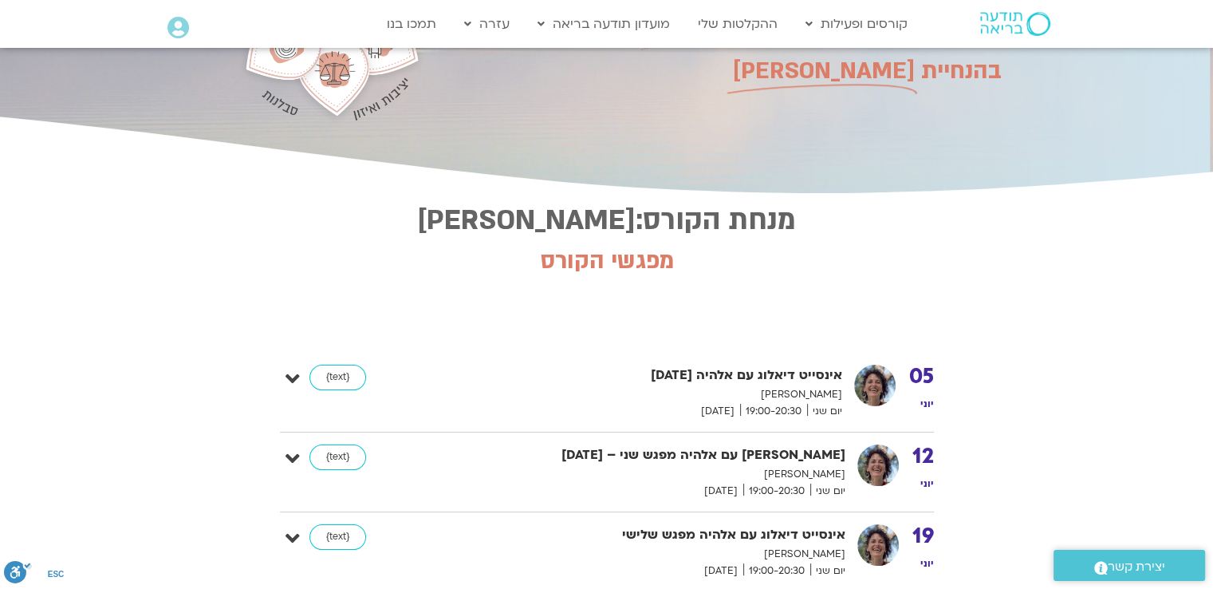
scroll to position [160, 0]
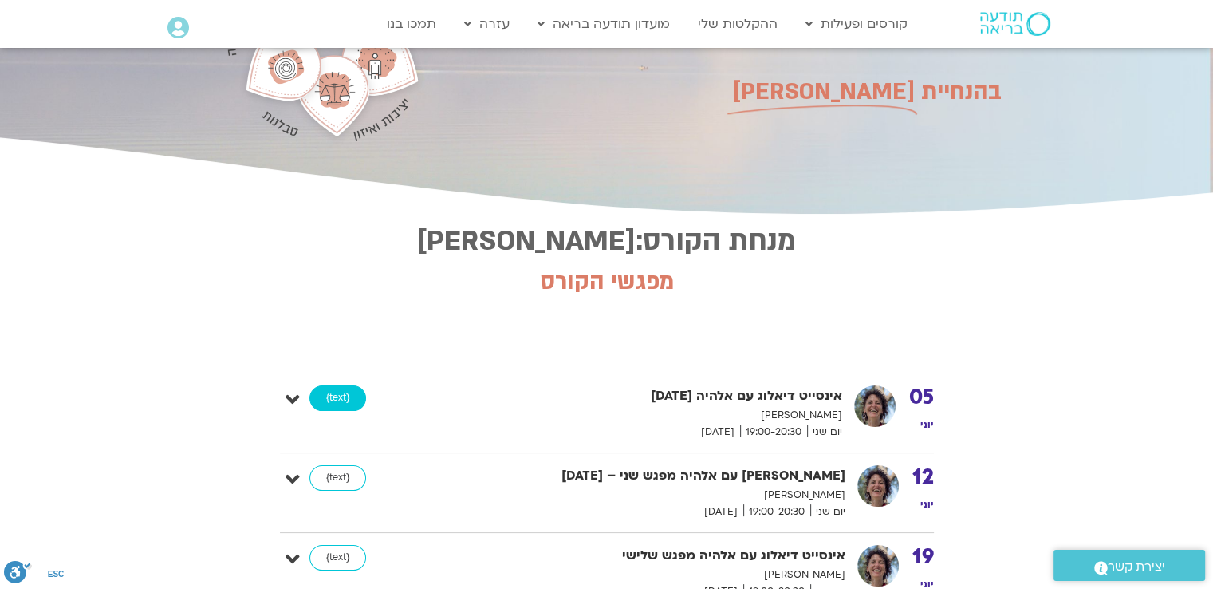
click at [335, 392] on link "{text}" at bounding box center [338, 398] width 57 height 26
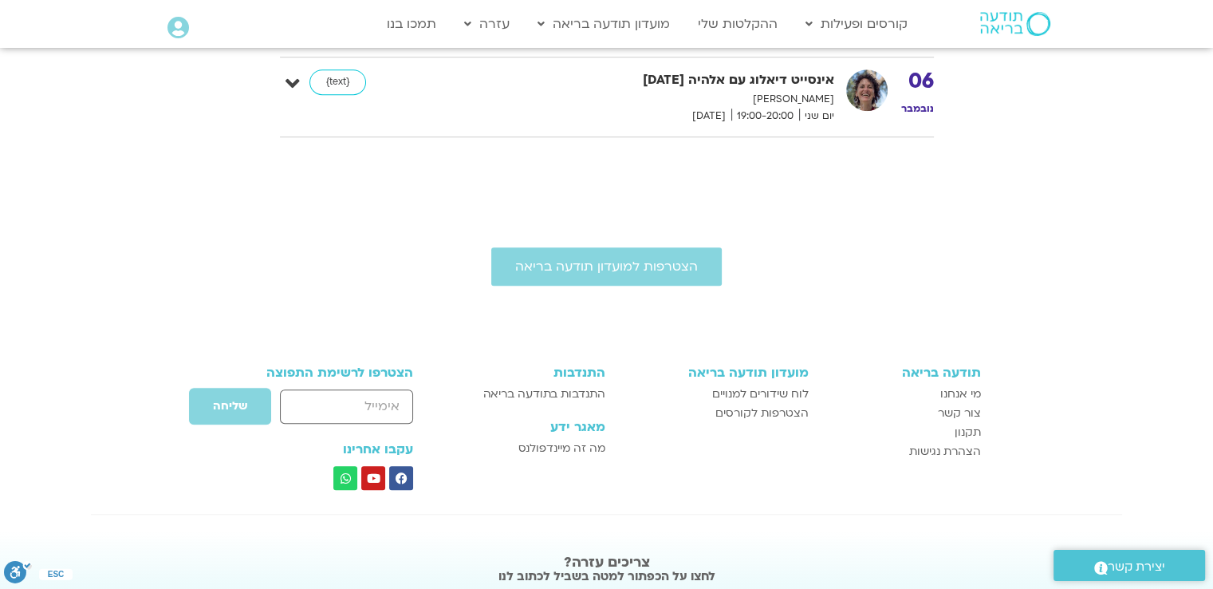
scroll to position [1356, 0]
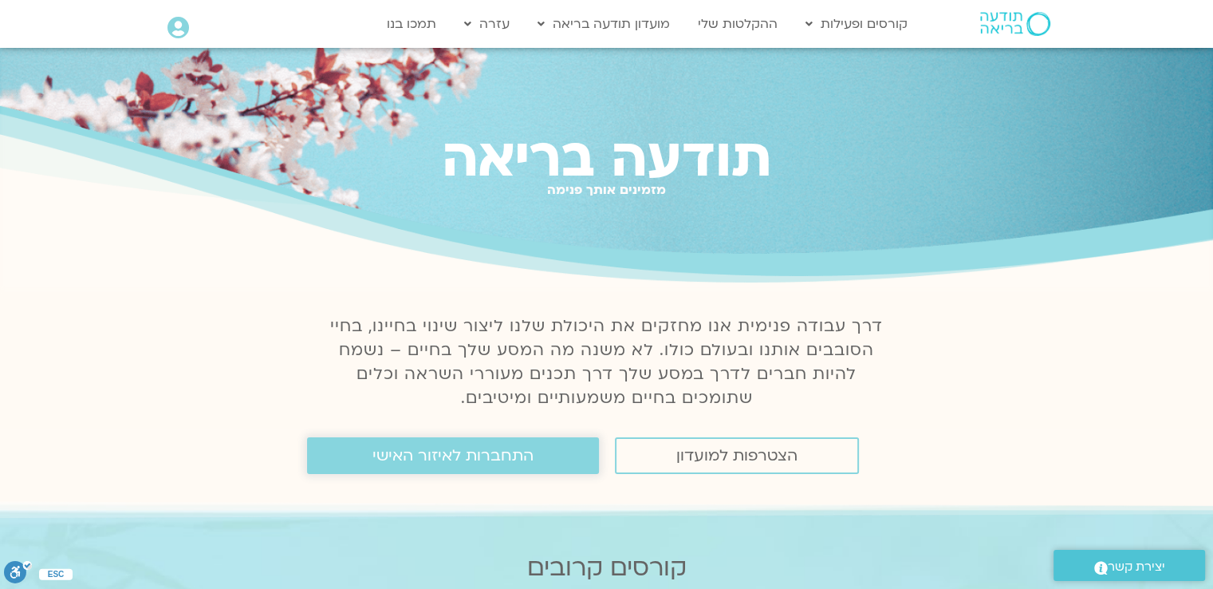
click at [500, 452] on span "התחברות לאיזור האישי" at bounding box center [453, 456] width 161 height 18
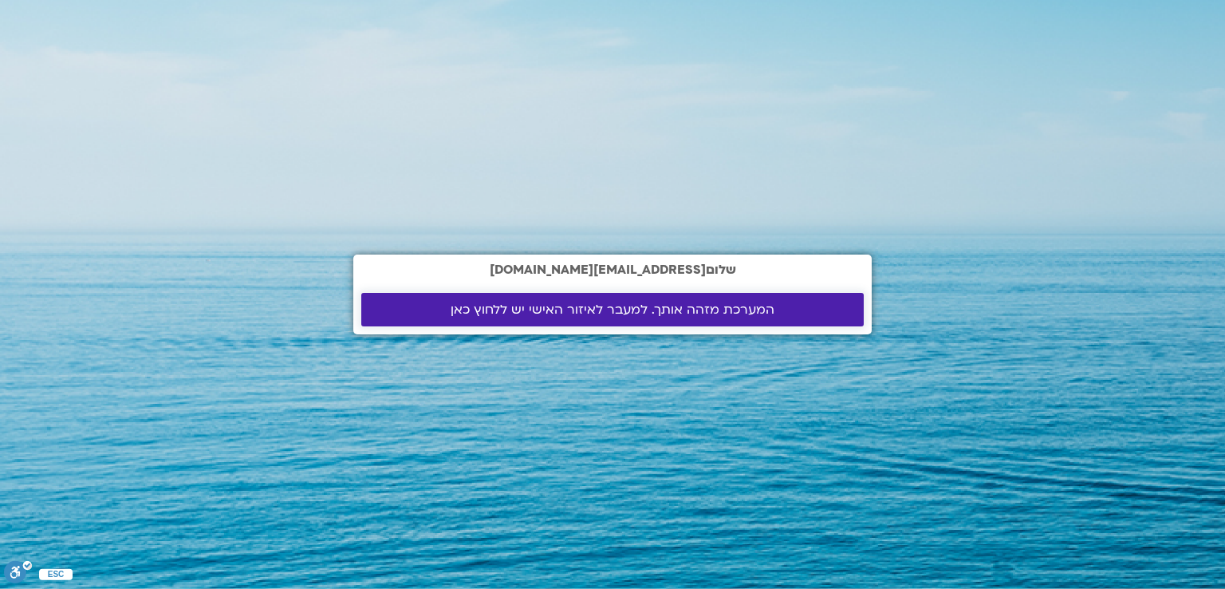
click at [592, 307] on span "המערכת מזהה אותך. למעבר לאיזור האישי יש ללחוץ כאן" at bounding box center [613, 309] width 324 height 14
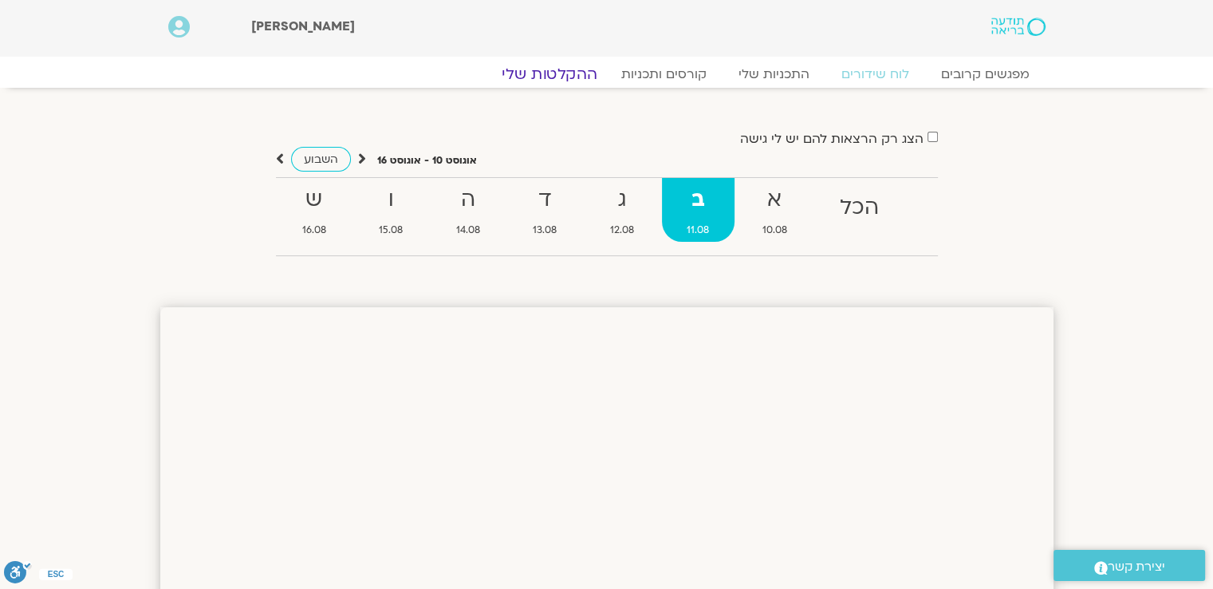
click at [562, 74] on link "ההקלטות שלי" at bounding box center [550, 74] width 134 height 19
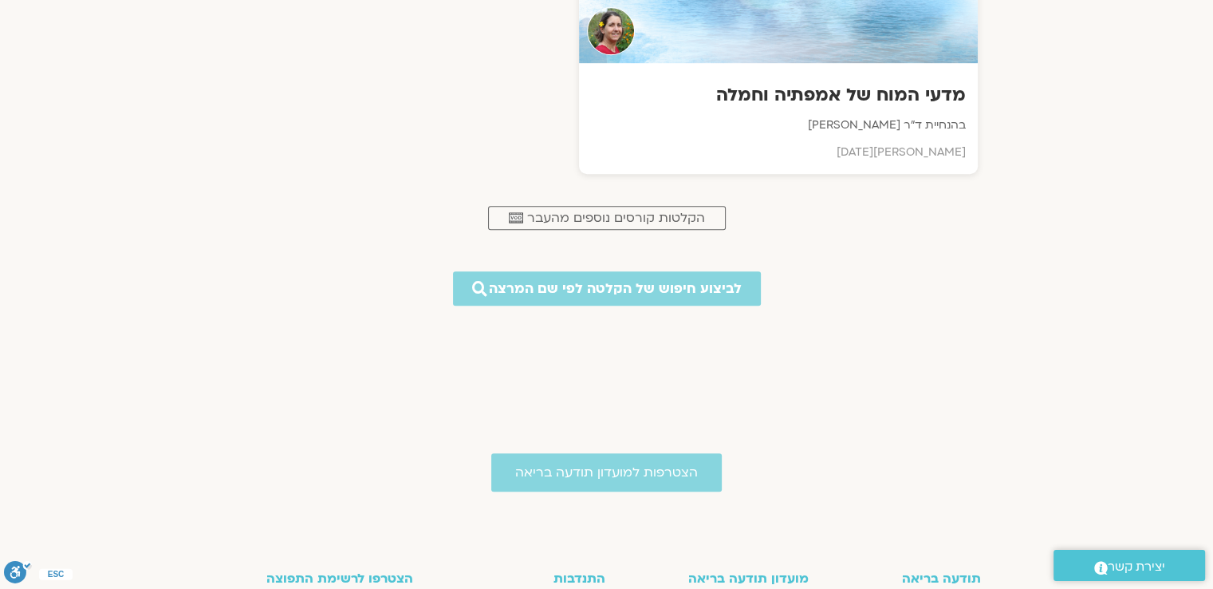
scroll to position [878, 0]
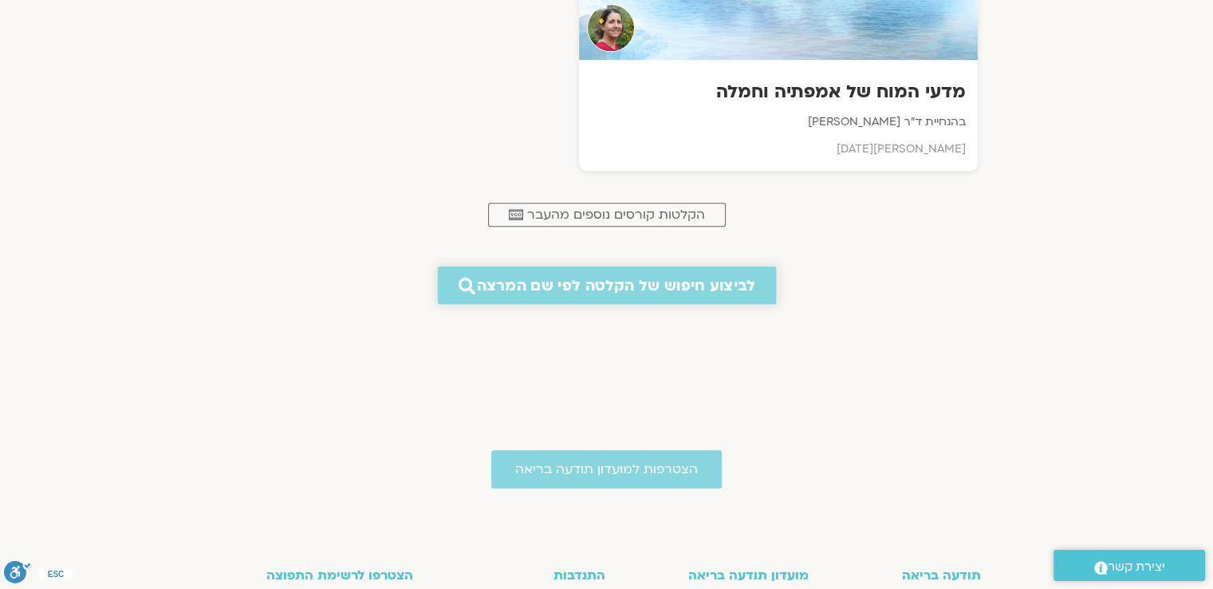
click at [630, 286] on span "לביצוע חיפוש של הקלטה לפי שם המרצה" at bounding box center [616, 285] width 278 height 17
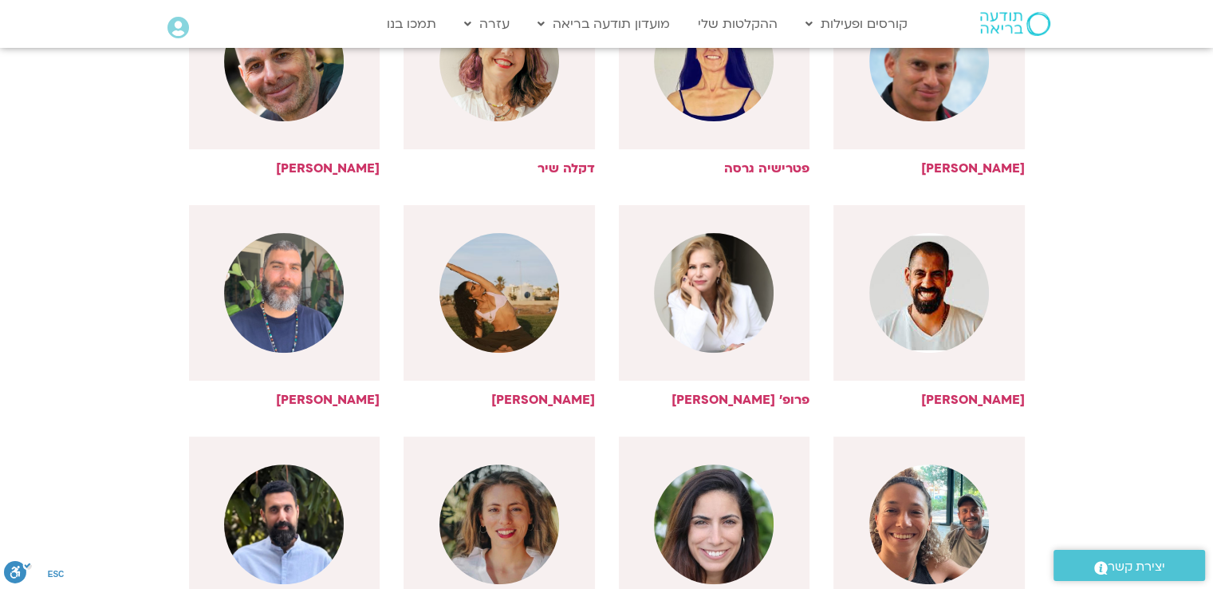
scroll to position [558, 0]
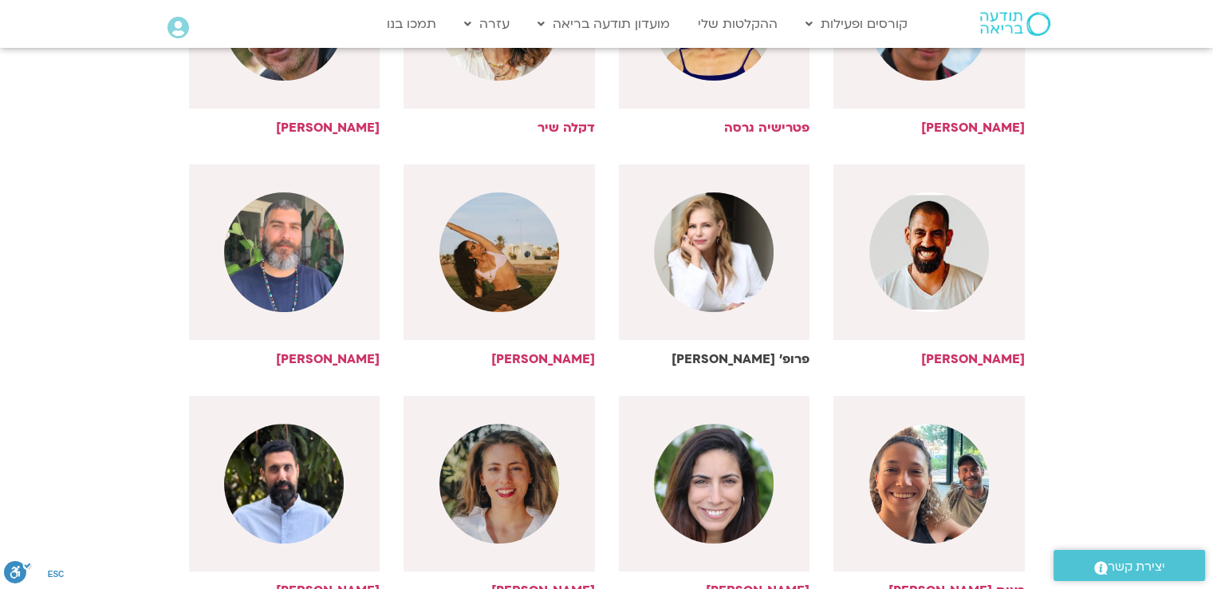
click at [740, 268] on img at bounding box center [714, 252] width 120 height 120
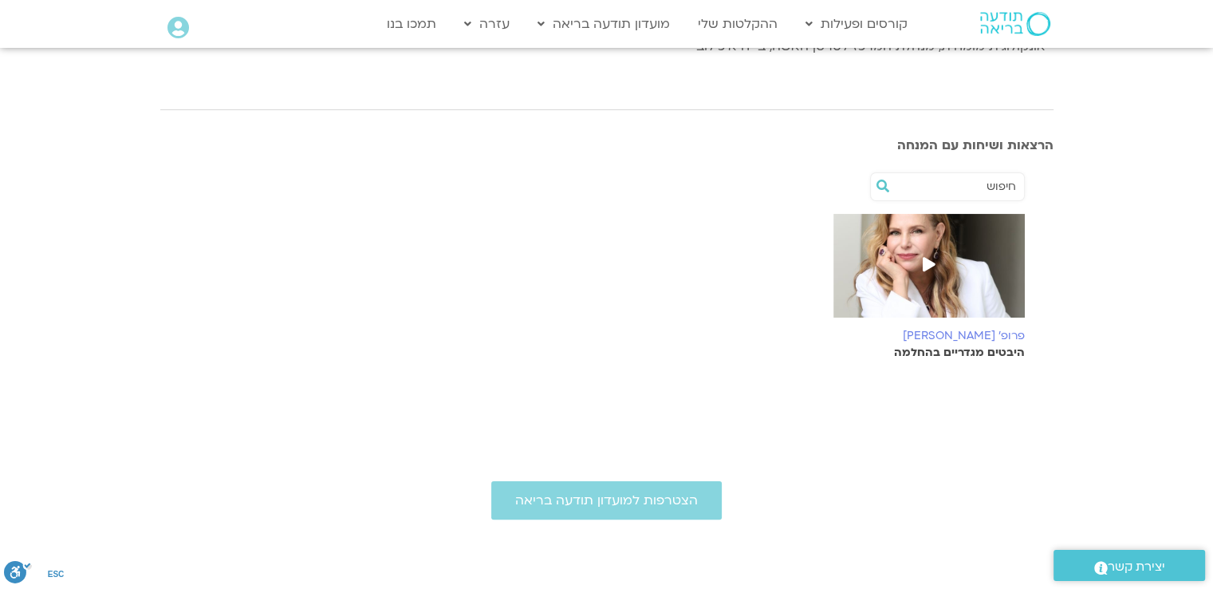
scroll to position [239, 0]
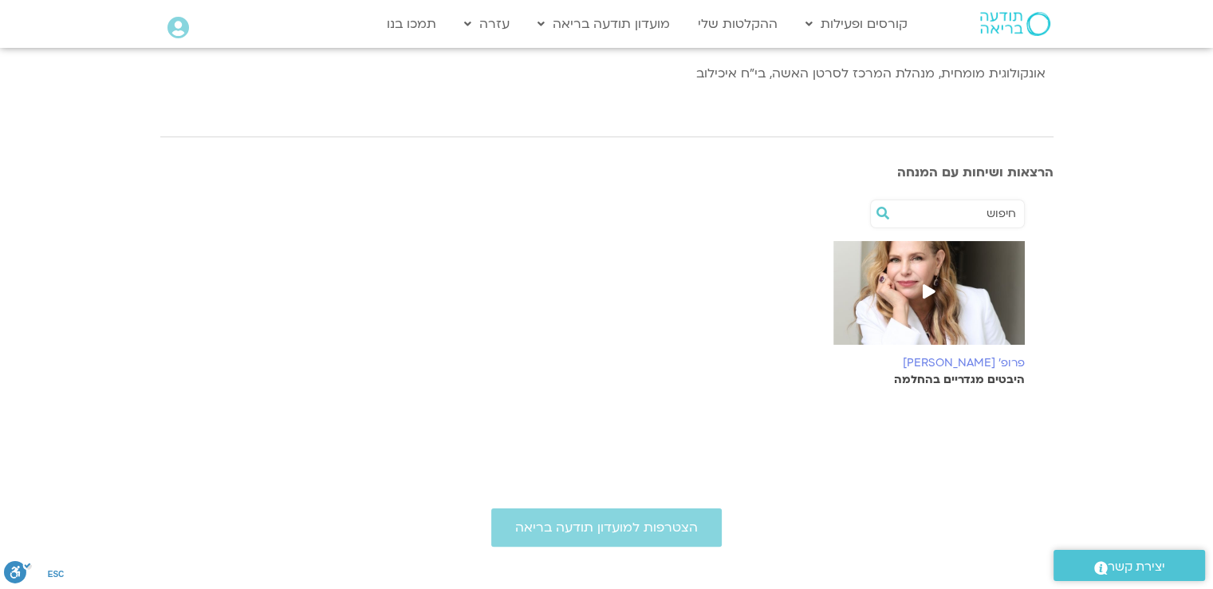
click at [928, 289] on icon at bounding box center [929, 291] width 13 height 14
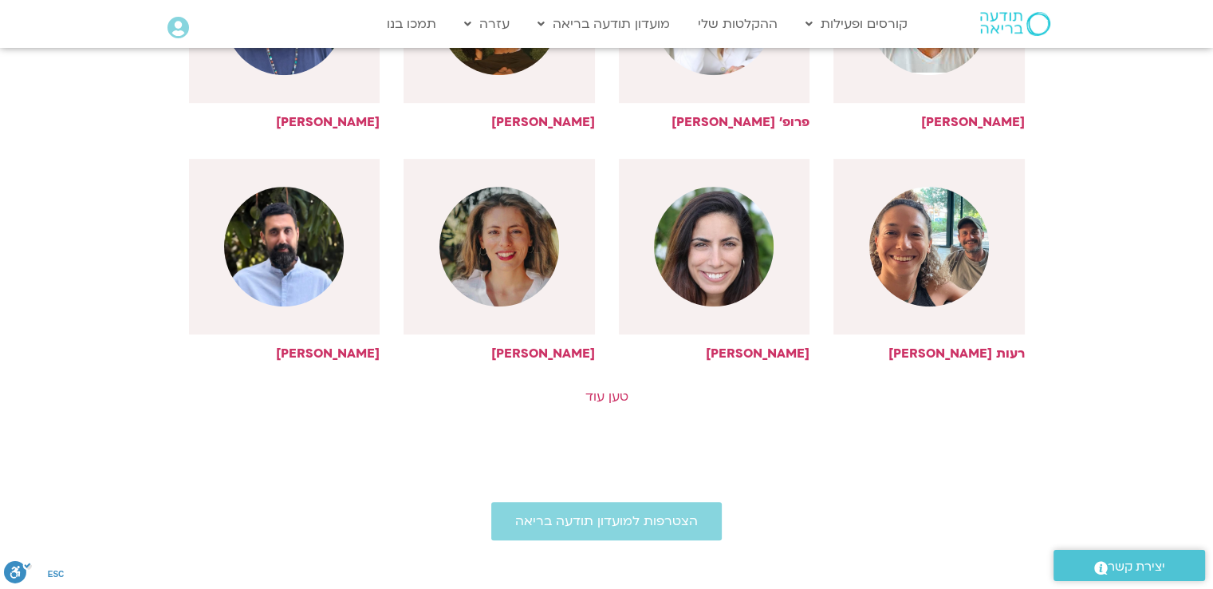
scroll to position [878, 0]
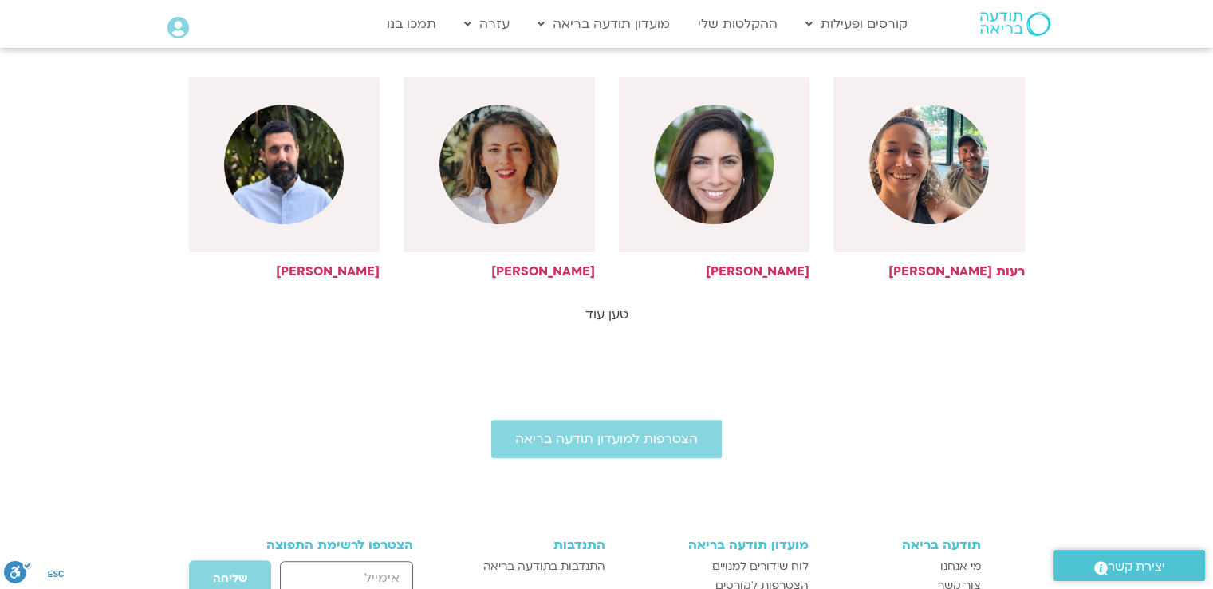
click at [597, 313] on link "טען עוד" at bounding box center [607, 315] width 43 height 18
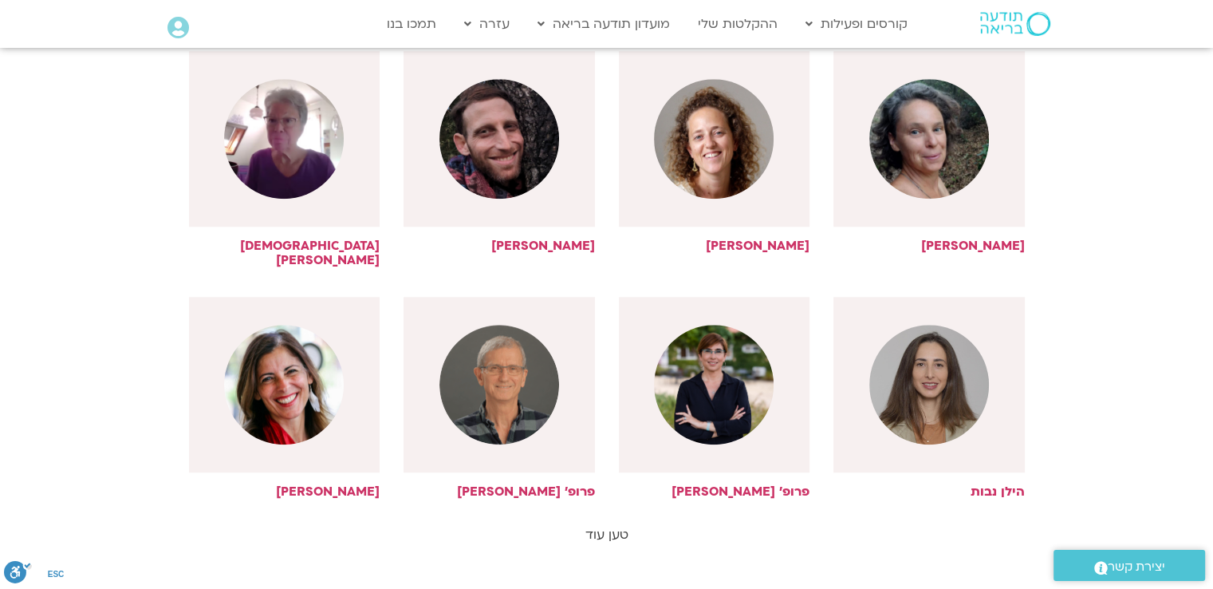
scroll to position [1436, 0]
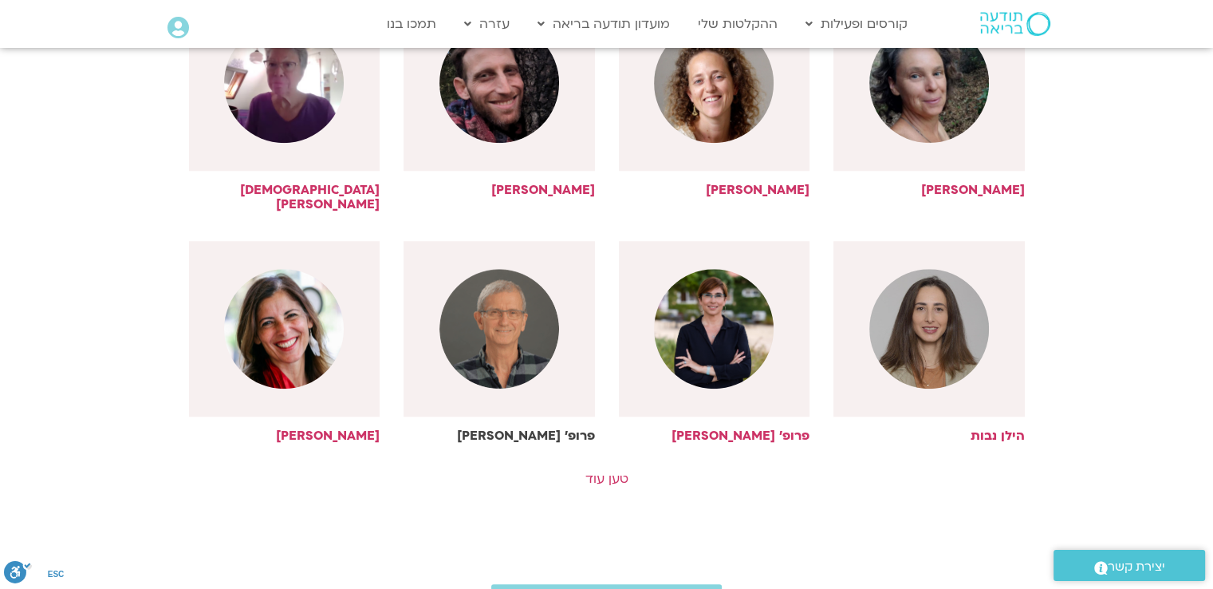
click at [520, 328] on img at bounding box center [500, 329] width 120 height 120
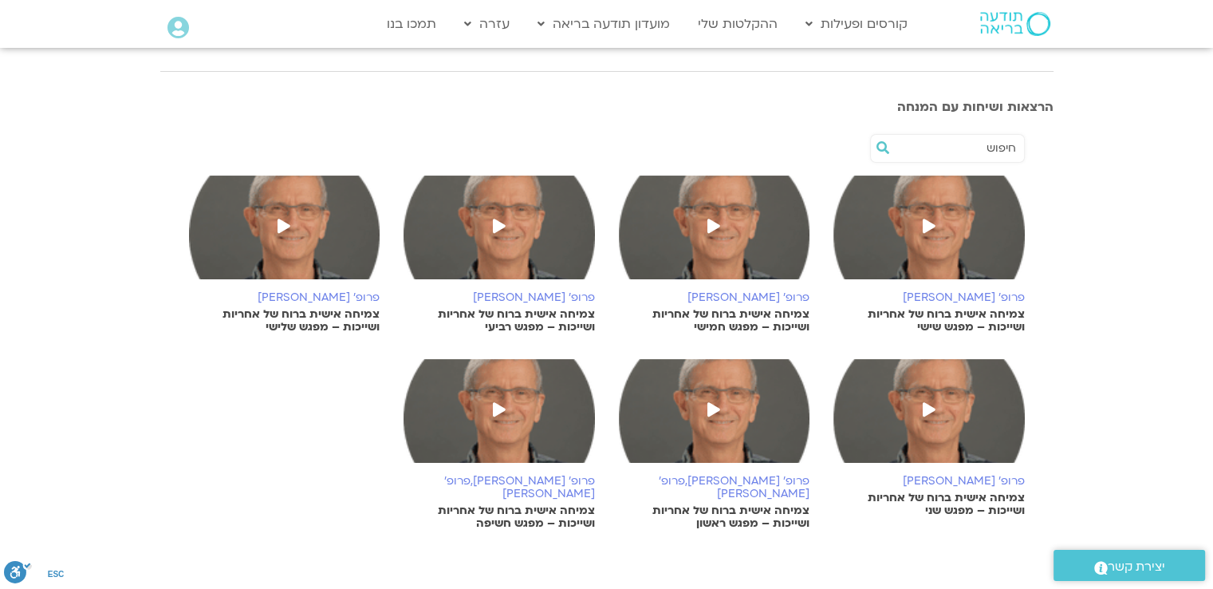
scroll to position [239, 0]
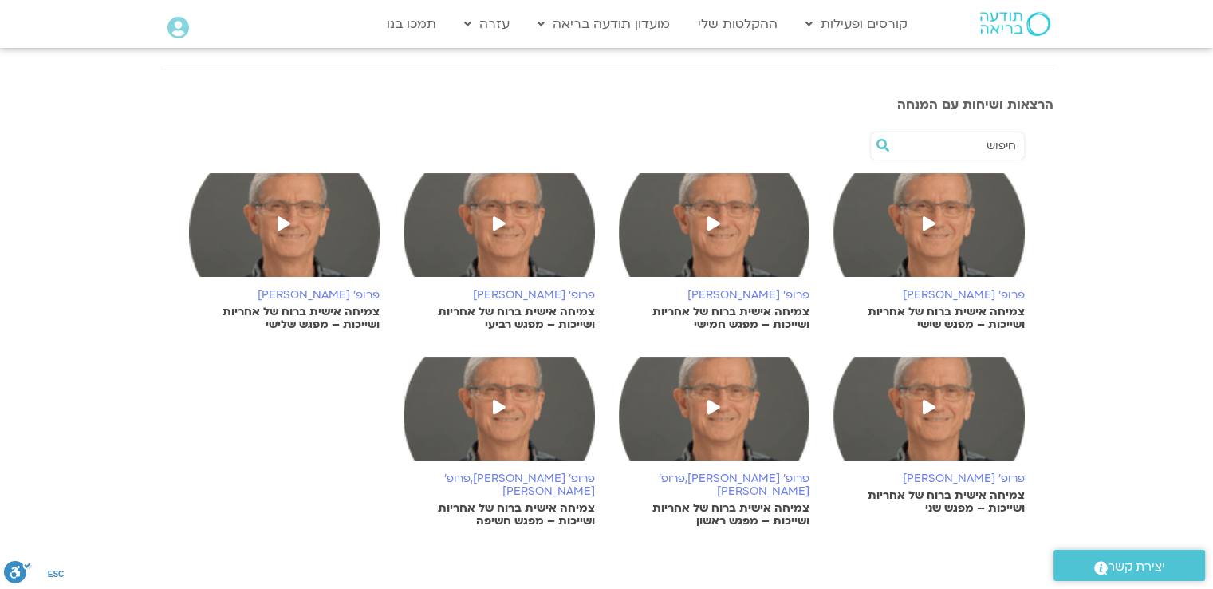
click at [281, 221] on icon at bounding box center [284, 223] width 13 height 14
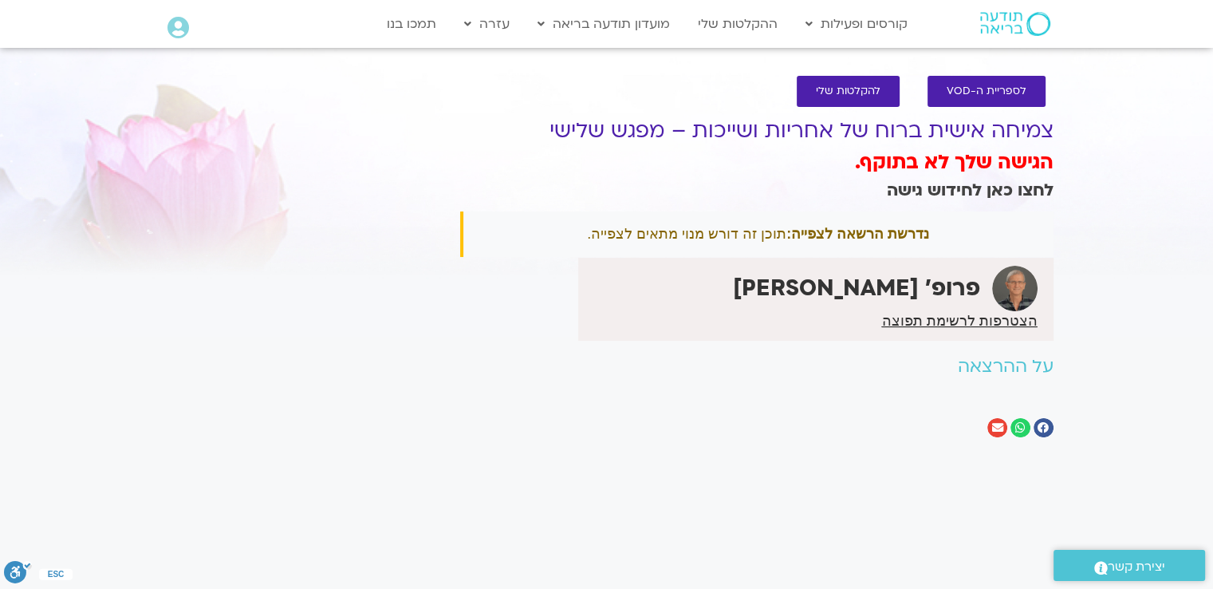
click at [955, 187] on link "לחצו כאן לחידוש גישה" at bounding box center [970, 190] width 167 height 23
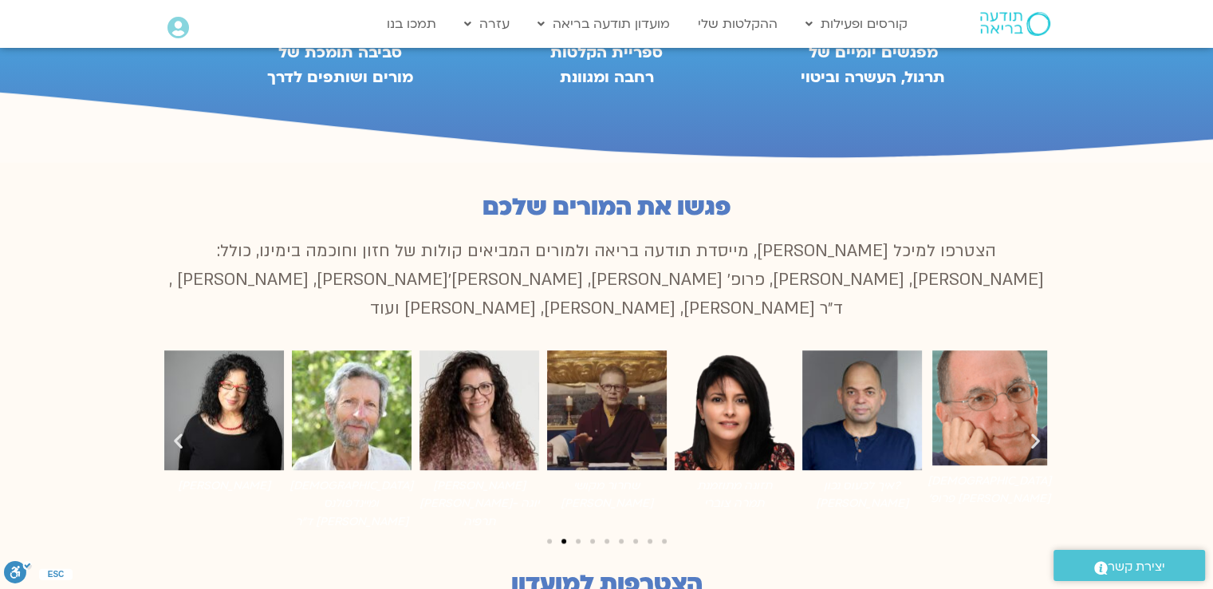
scroll to position [1037, 0]
